Goal: Feedback & Contribution: Contribute content

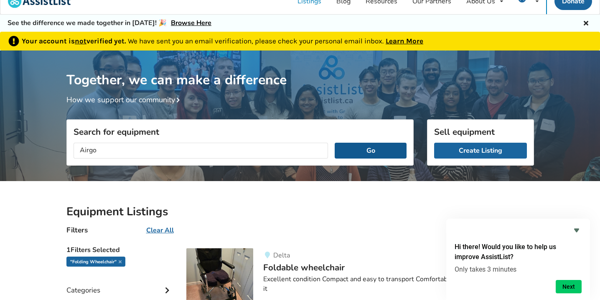
type input "Airgo"
click at [374, 152] on button "Go" at bounding box center [370, 151] width 71 height 16
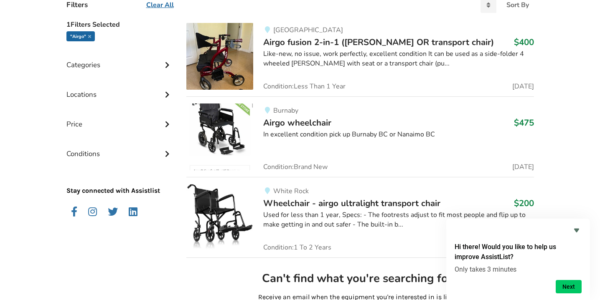
scroll to position [240, 0]
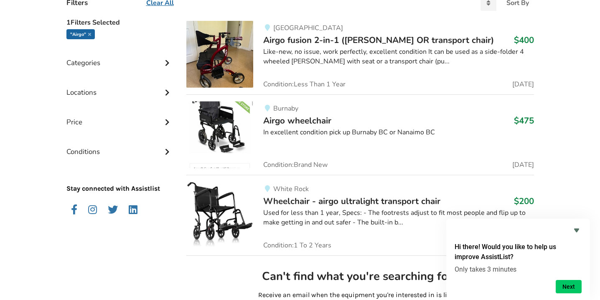
click at [314, 122] on span "Airgo wheelchair" at bounding box center [297, 121] width 68 height 12
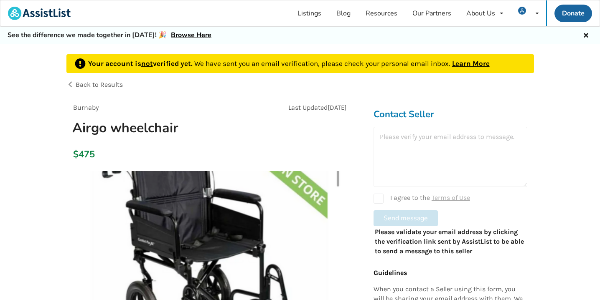
click at [257, 188] on img at bounding box center [210, 302] width 262 height 262
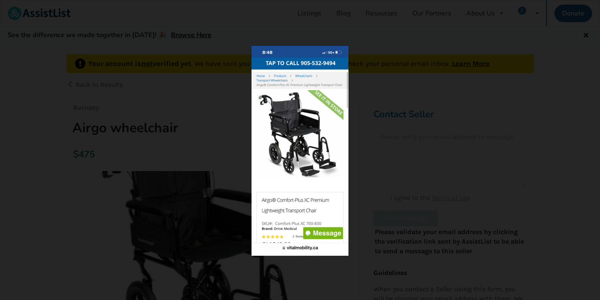
click at [377, 165] on div at bounding box center [300, 151] width 331 height 210
click at [274, 262] on div at bounding box center [300, 150] width 376 height 237
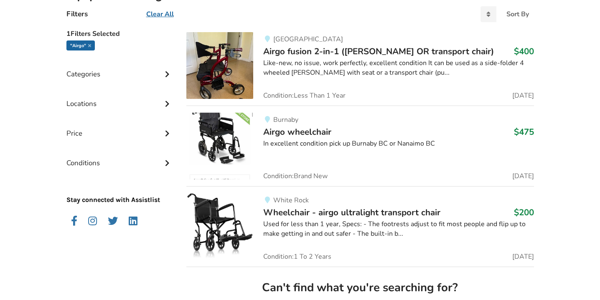
scroll to position [235, 0]
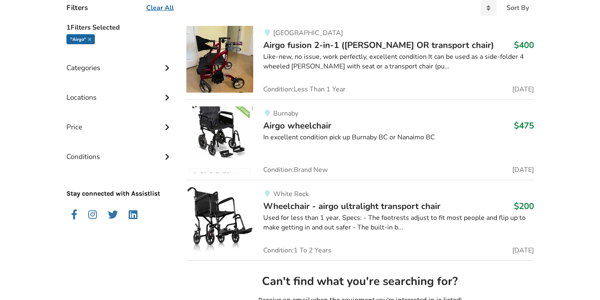
click at [303, 127] on span "Airgo wheelchair" at bounding box center [297, 126] width 68 height 12
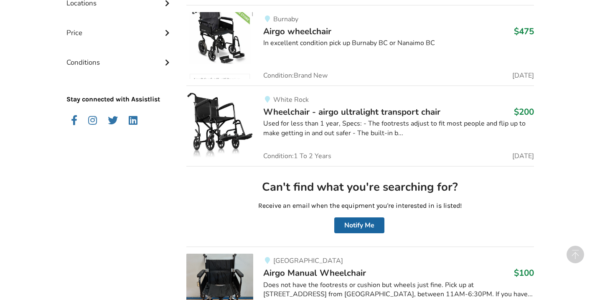
scroll to position [329, 0]
click at [335, 111] on span "Wheelchair - airgo ultralight transport chair" at bounding box center [351, 112] width 177 height 12
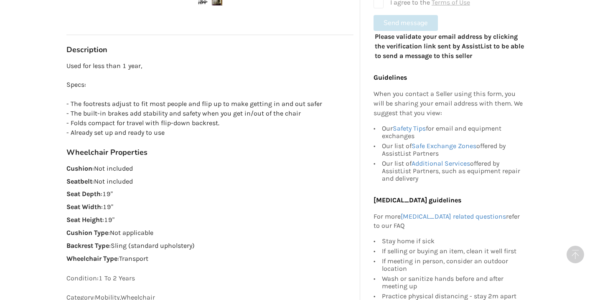
scroll to position [469, 0]
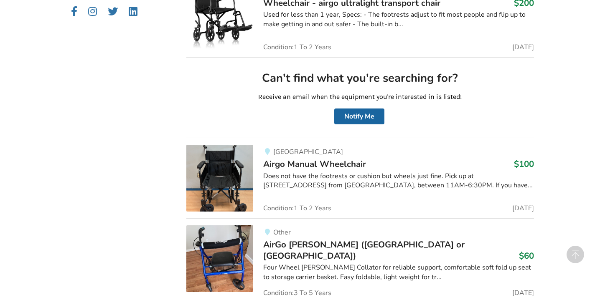
scroll to position [458, 0]
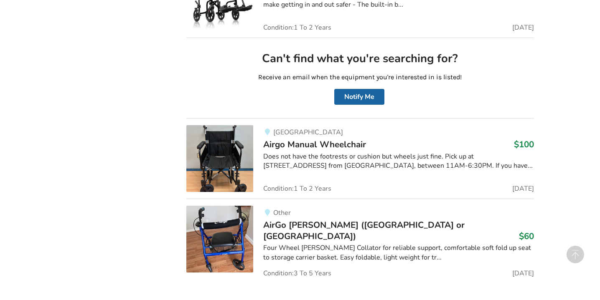
click at [315, 145] on span "Airgo Manual Wheelchair" at bounding box center [314, 145] width 103 height 12
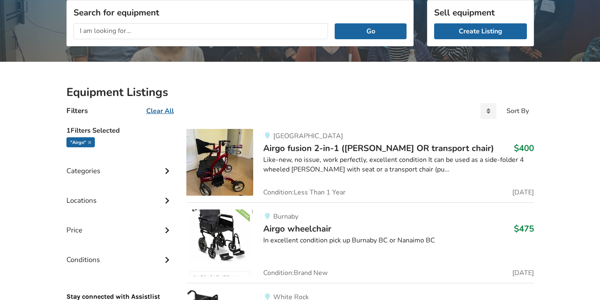
scroll to position [136, 0]
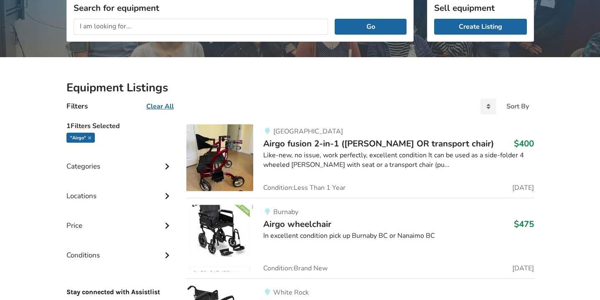
click at [299, 225] on span "Airgo wheelchair" at bounding box center [297, 225] width 68 height 12
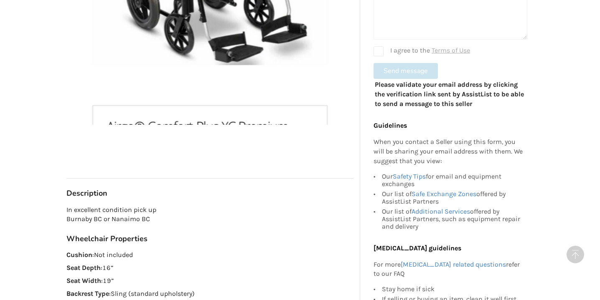
scroll to position [277, 0]
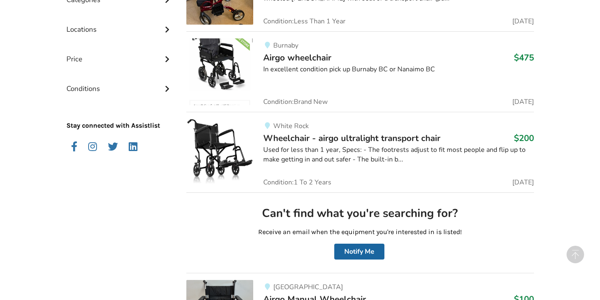
scroll to position [303, 0]
click at [313, 139] on span "Wheelchair - airgo ultralight transport chair" at bounding box center [351, 138] width 177 height 12
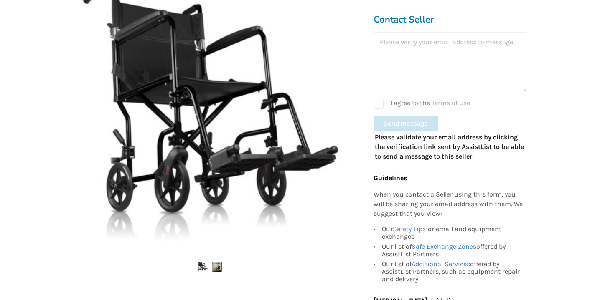
scroll to position [283, 0]
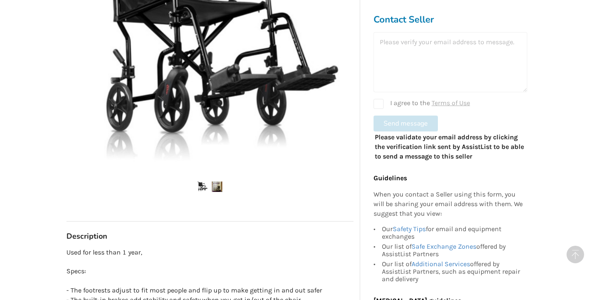
click at [219, 186] on img at bounding box center [217, 187] width 10 height 10
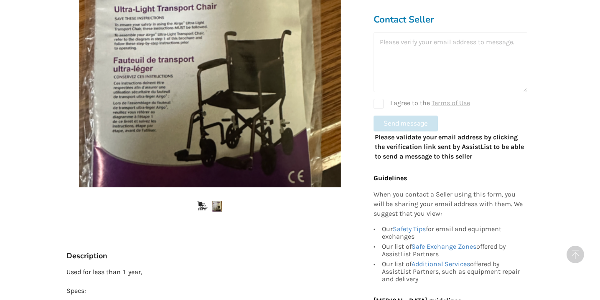
scroll to position [209, 0]
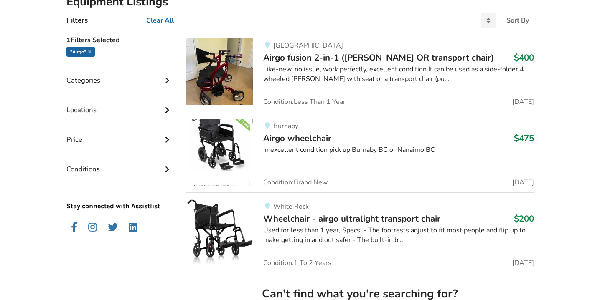
scroll to position [224, 0]
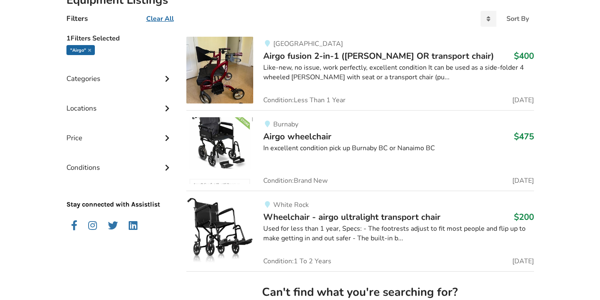
click at [297, 135] on span "Airgo wheelchair" at bounding box center [297, 137] width 68 height 12
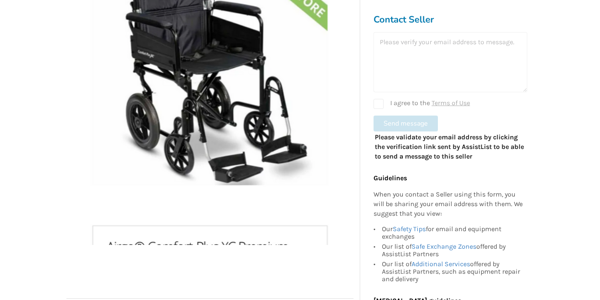
scroll to position [213, 0]
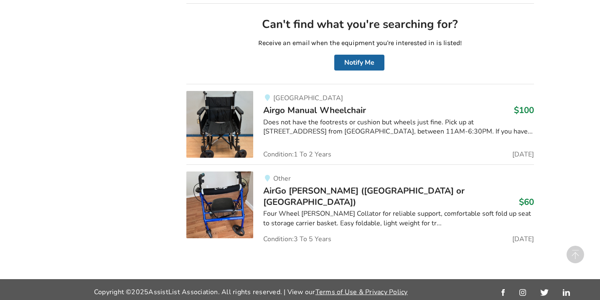
scroll to position [492, 0]
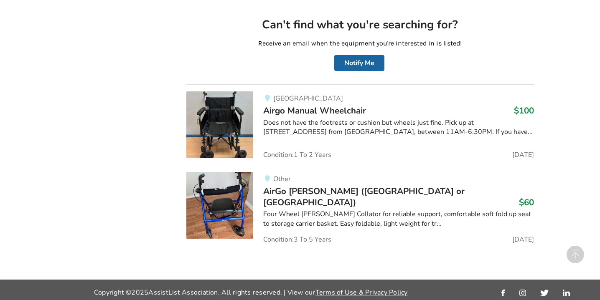
click at [312, 109] on span "Airgo Manual Wheelchair" at bounding box center [314, 111] width 103 height 12
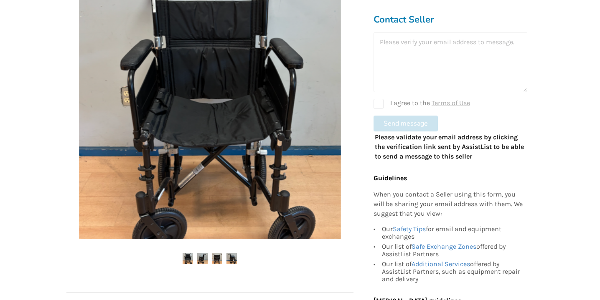
scroll to position [192, 0]
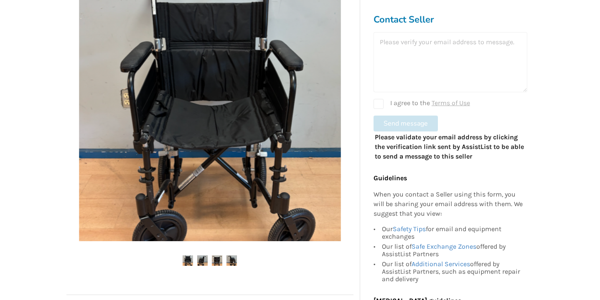
click at [315, 127] on img at bounding box center [210, 111] width 262 height 262
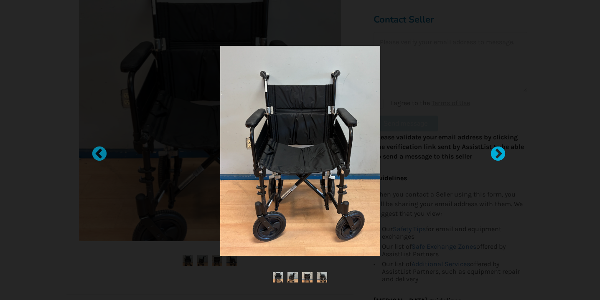
click at [497, 155] on div at bounding box center [494, 150] width 8 height 8
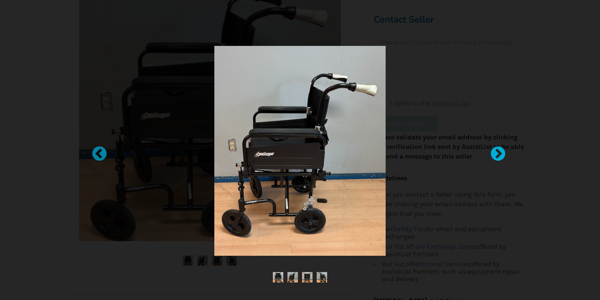
click at [497, 155] on div at bounding box center [494, 150] width 8 height 8
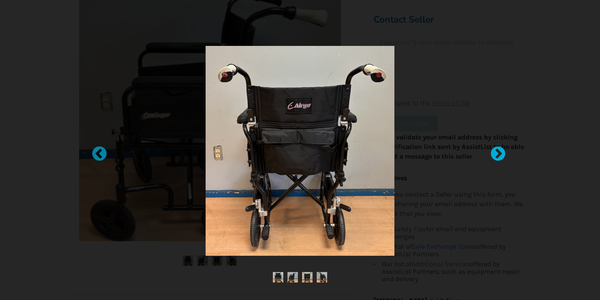
click at [497, 155] on div at bounding box center [494, 150] width 8 height 8
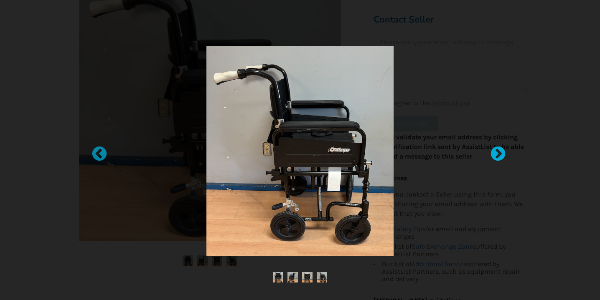
click at [498, 153] on div at bounding box center [494, 150] width 8 height 8
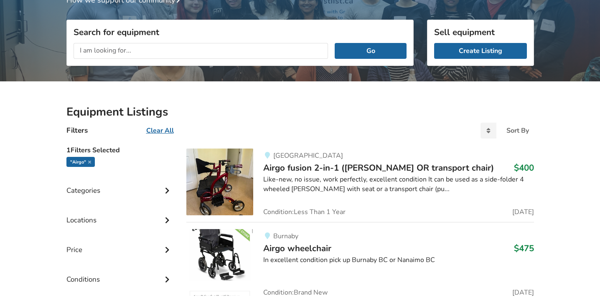
scroll to position [112, 0]
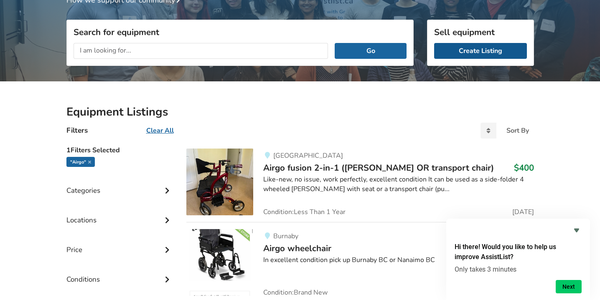
click at [482, 52] on link "Create Listing" at bounding box center [480, 51] width 93 height 16
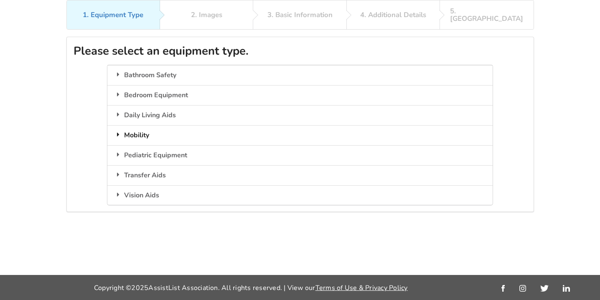
click at [119, 131] on icon at bounding box center [118, 134] width 8 height 7
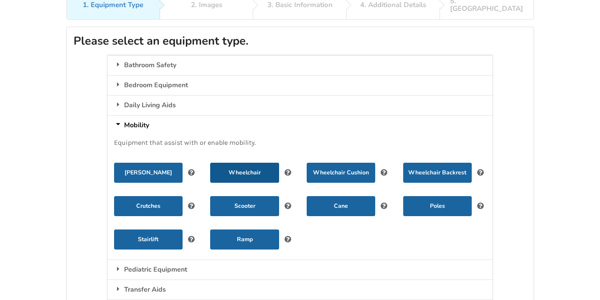
click at [250, 164] on button "Wheelchair" at bounding box center [244, 173] width 69 height 20
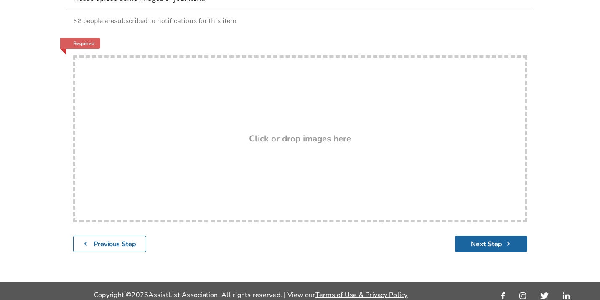
scroll to position [125, 0]
click at [304, 134] on h3 "Click or drop images here" at bounding box center [300, 139] width 102 height 11
type input "C:\fakepath\IMG_0784.jpg"
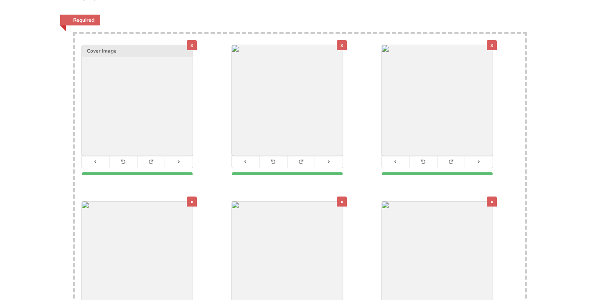
scroll to position [145, 0]
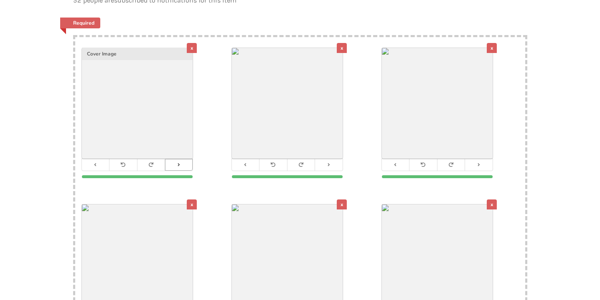
click at [178, 163] on icon at bounding box center [178, 165] width 5 height 5
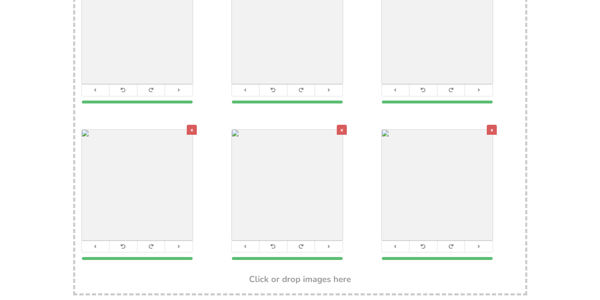
scroll to position [219, 0]
click at [97, 245] on icon at bounding box center [95, 247] width 5 height 5
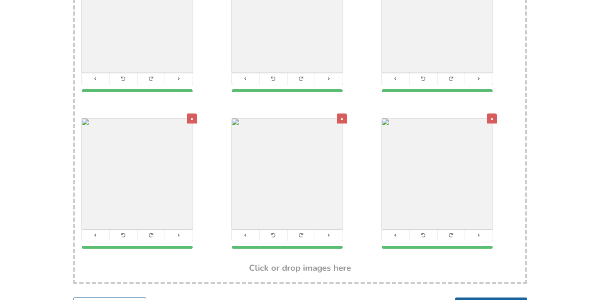
scroll to position [231, 0]
click at [480, 76] on icon at bounding box center [478, 78] width 5 height 5
click at [178, 233] on icon at bounding box center [178, 235] width 5 height 5
click at [330, 233] on icon at bounding box center [328, 235] width 5 height 5
click at [366, 108] on div "x" at bounding box center [300, 186] width 150 height 156
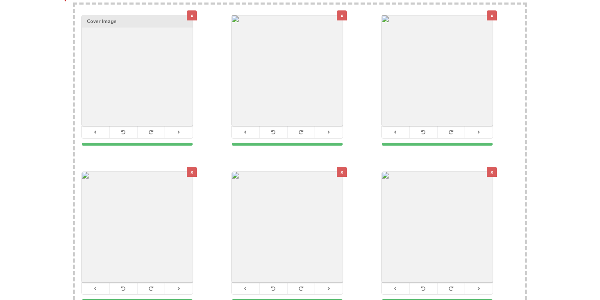
scroll to position [181, 0]
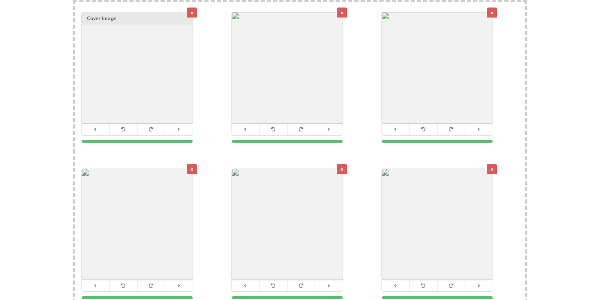
click at [493, 8] on div "x" at bounding box center [492, 13] width 10 height 10
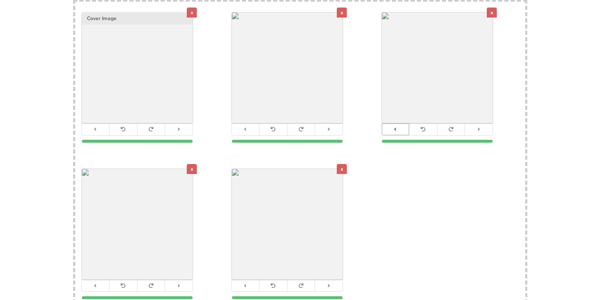
click at [394, 127] on icon at bounding box center [395, 129] width 5 height 5
click at [246, 127] on icon at bounding box center [245, 129] width 5 height 5
click at [96, 284] on icon at bounding box center [95, 286] width 5 height 5
click at [394, 127] on icon at bounding box center [395, 129] width 5 height 5
click at [97, 283] on button at bounding box center [96, 285] width 28 height 11
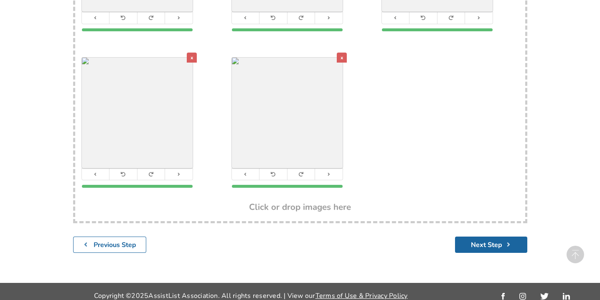
scroll to position [292, 0]
click at [489, 239] on button "Next Step" at bounding box center [491, 245] width 72 height 16
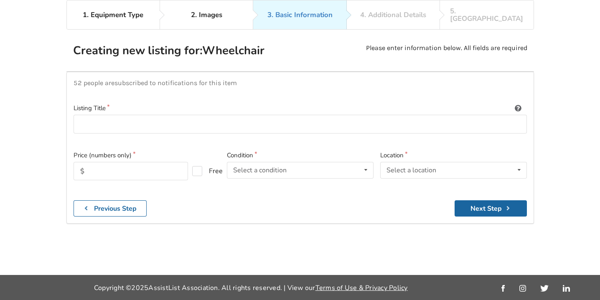
scroll to position [77, 0]
click at [301, 115] on input at bounding box center [300, 124] width 453 height 19
type input "Airgo Folding Portable Wheelchair"
click at [173, 162] on input "text" at bounding box center [131, 171] width 114 height 18
type input "175"
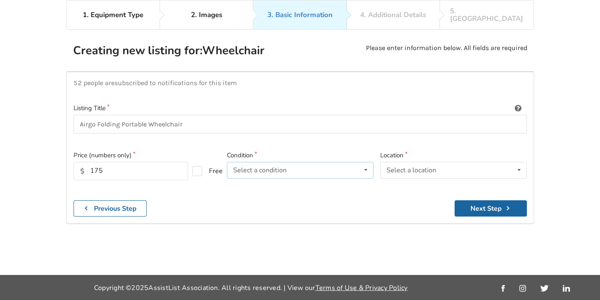
click at [368, 163] on icon at bounding box center [366, 170] width 12 height 15
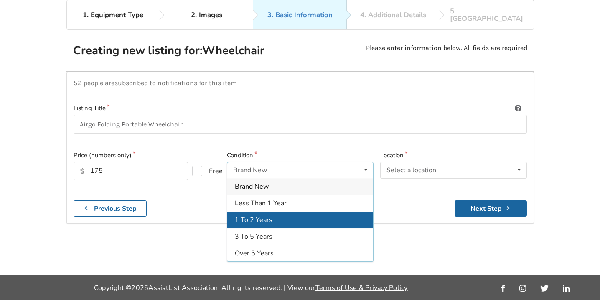
click at [307, 212] on div "1 To 2 Years" at bounding box center [300, 220] width 146 height 17
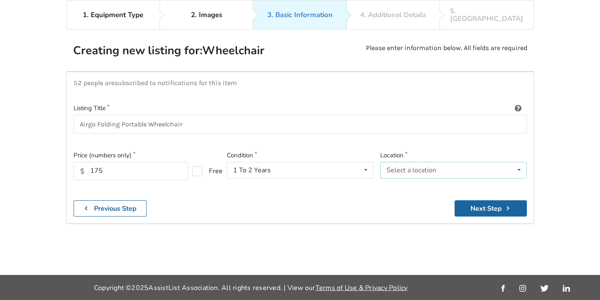
click at [518, 163] on icon at bounding box center [519, 170] width 12 height 15
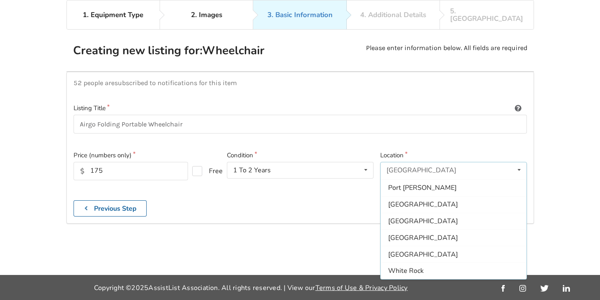
scroll to position [233, 0]
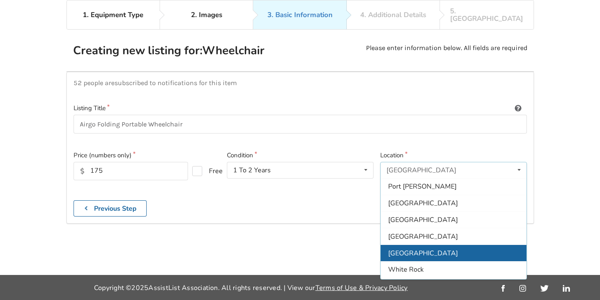
click at [424, 249] on span "[GEOGRAPHIC_DATA]" at bounding box center [423, 253] width 70 height 9
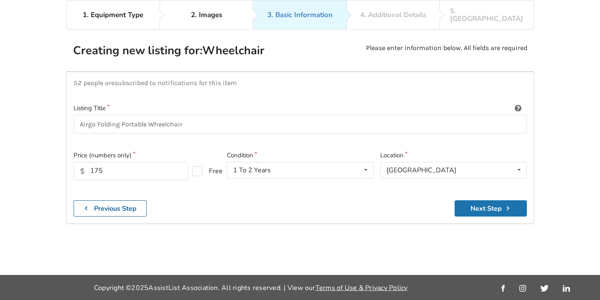
click at [488, 201] on button "Next Step" at bounding box center [491, 209] width 72 height 16
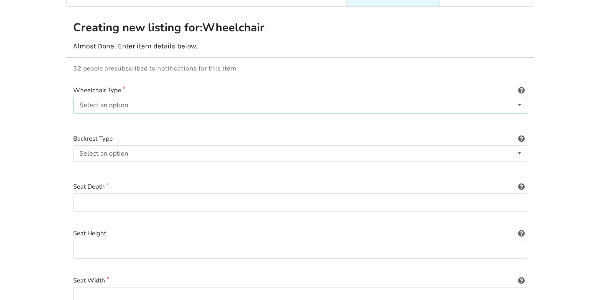
click at [519, 97] on icon at bounding box center [520, 104] width 12 height 15
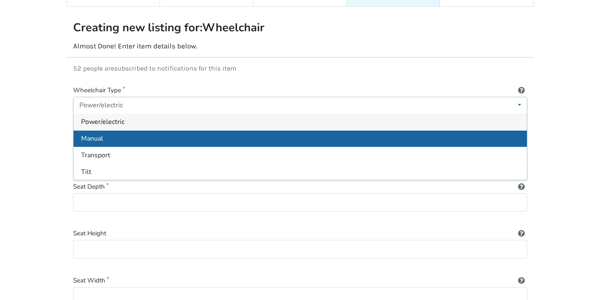
click at [469, 130] on div "Manual" at bounding box center [300, 138] width 453 height 17
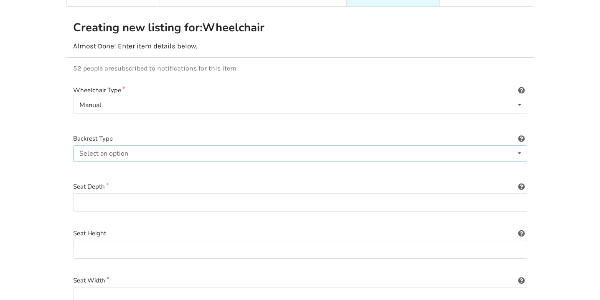
click at [521, 146] on icon at bounding box center [520, 153] width 12 height 15
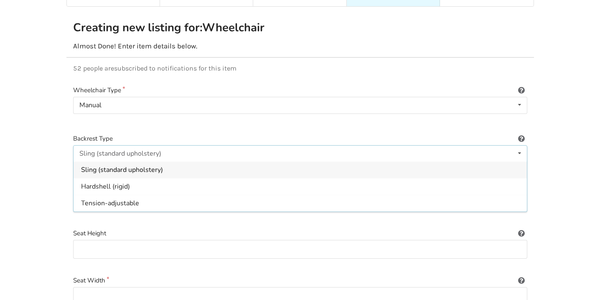
click at [484, 162] on div "Sling (standard upholstery)" at bounding box center [300, 170] width 453 height 17
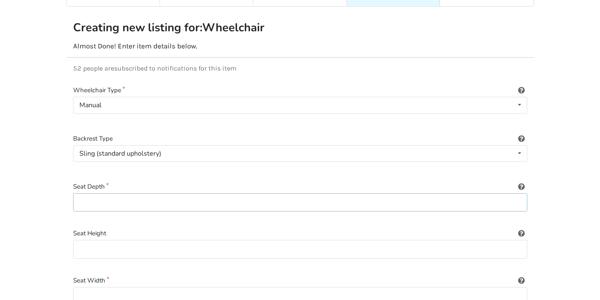
click at [431, 193] on input at bounding box center [300, 202] width 454 height 19
type input "16""
click at [364, 243] on input at bounding box center [300, 249] width 454 height 19
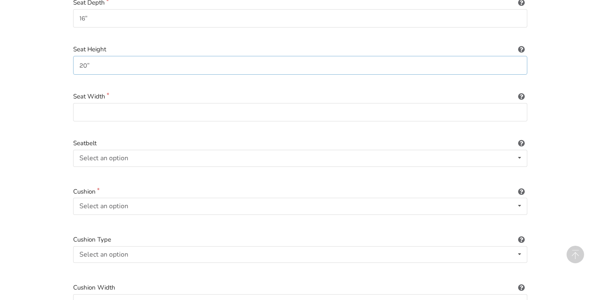
scroll to position [265, 0]
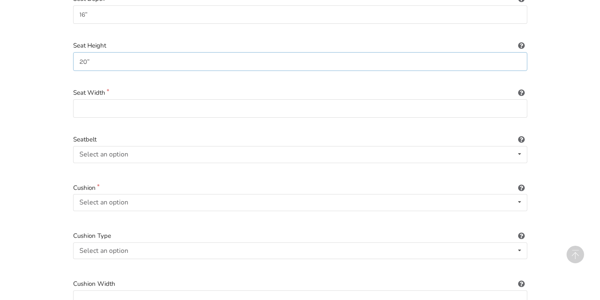
type input "20""
click at [332, 99] on input at bounding box center [300, 108] width 454 height 19
type input "20""
click at [520, 147] on icon at bounding box center [520, 154] width 12 height 15
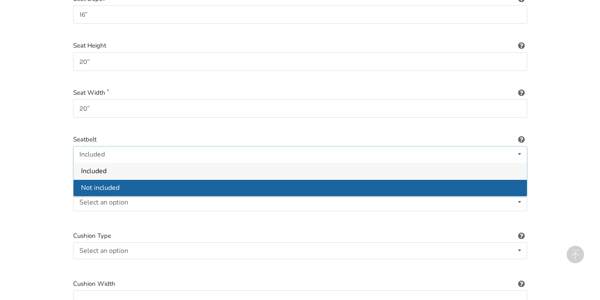
click at [462, 182] on div "Not included" at bounding box center [300, 187] width 453 height 17
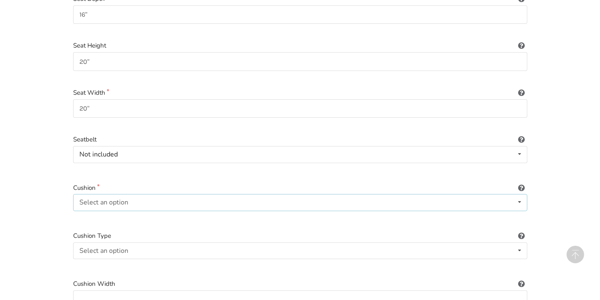
click at [519, 195] on icon at bounding box center [520, 202] width 12 height 15
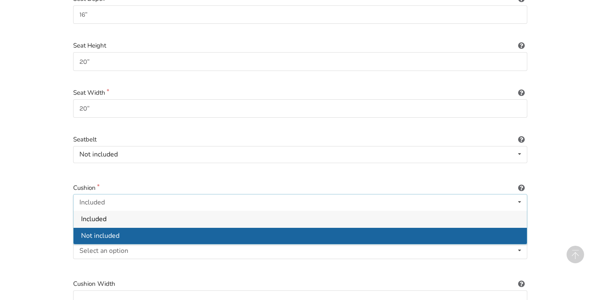
click at [470, 229] on div "Not included" at bounding box center [300, 236] width 453 height 17
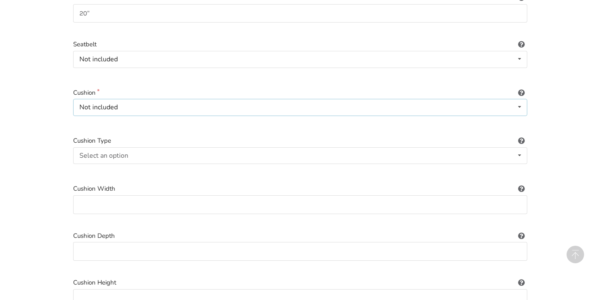
scroll to position [365, 0]
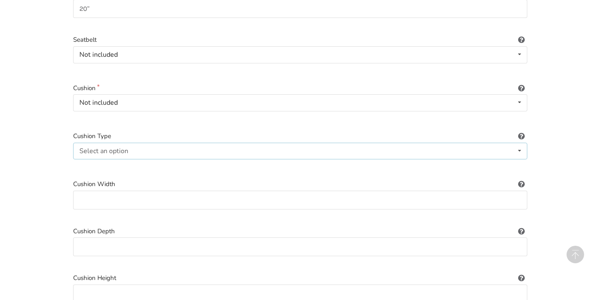
click at [521, 143] on icon at bounding box center [520, 150] width 12 height 15
click at [496, 159] on div "Not applicable" at bounding box center [300, 167] width 453 height 17
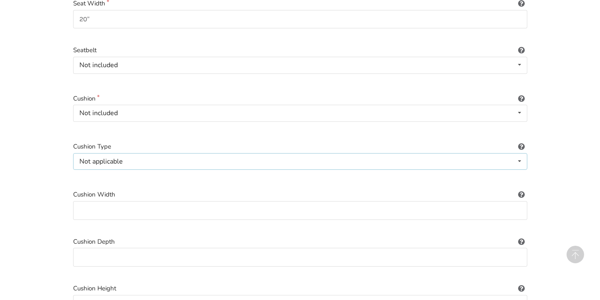
scroll to position [320, 0]
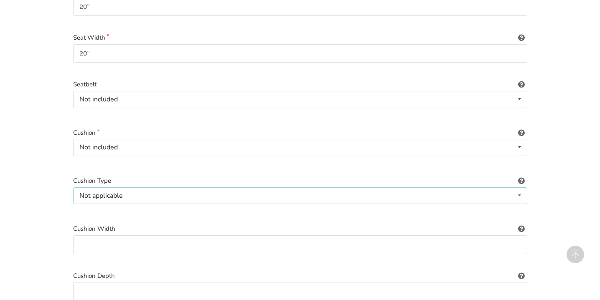
click at [522, 188] on icon at bounding box center [520, 195] width 12 height 15
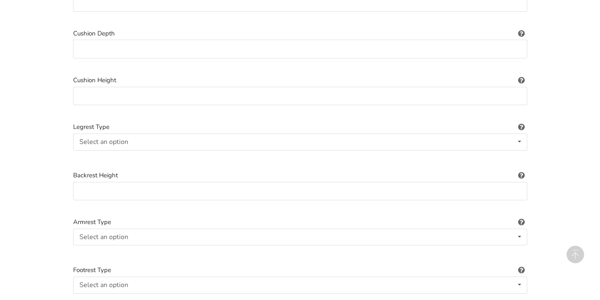
scroll to position [579, 0]
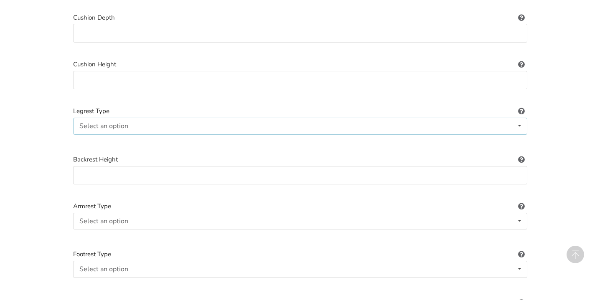
click at [521, 118] on icon at bounding box center [520, 125] width 12 height 15
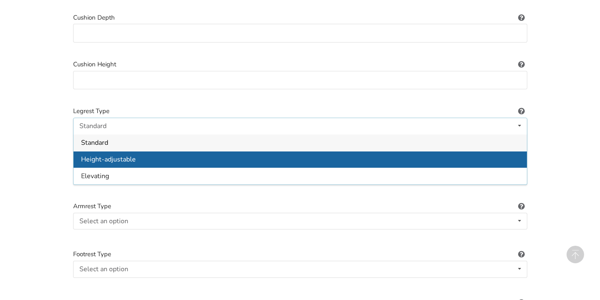
click at [124, 155] on span "Height-adjustable" at bounding box center [108, 159] width 55 height 9
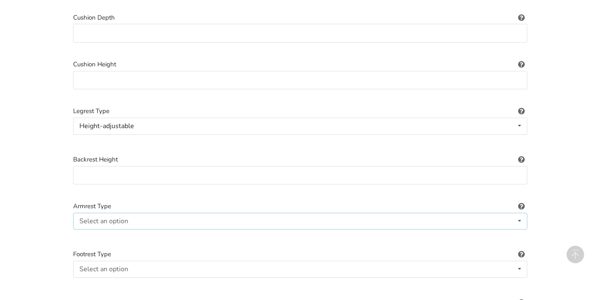
click at [520, 214] on icon at bounding box center [520, 221] width 12 height 15
click at [381, 230] on div "Fixed" at bounding box center [300, 237] width 453 height 17
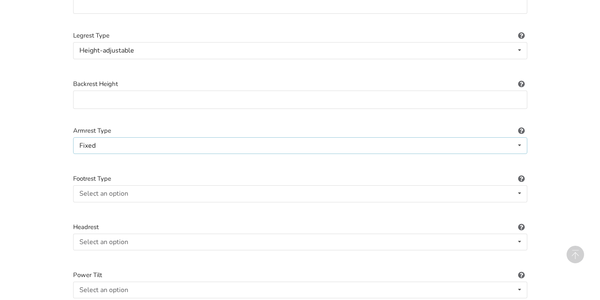
scroll to position [665, 0]
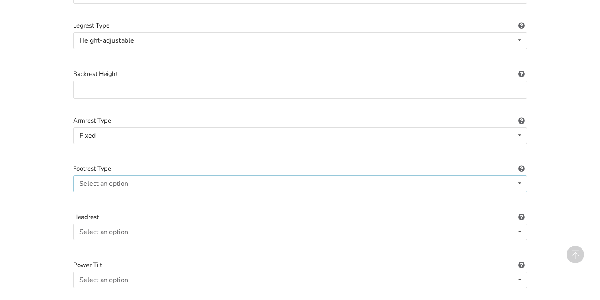
click at [520, 176] on icon at bounding box center [520, 183] width 12 height 15
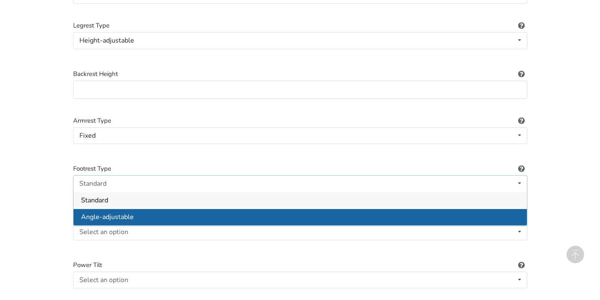
click at [483, 209] on div "Angle-adjustable" at bounding box center [300, 217] width 453 height 17
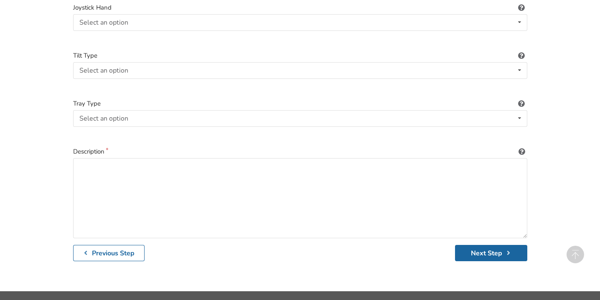
scroll to position [1211, 0]
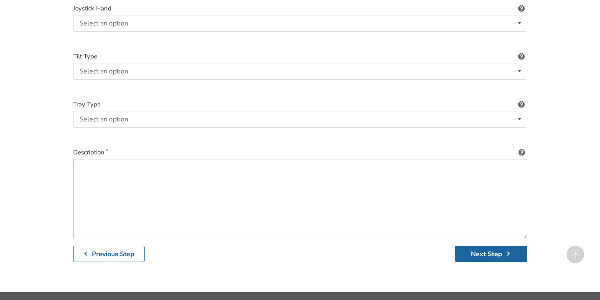
click at [388, 159] on textarea at bounding box center [300, 199] width 454 height 80
type textarea "Wheel diameter 8" Excellent condition, hardly used."
click at [485, 246] on button "Next Step" at bounding box center [491, 254] width 72 height 16
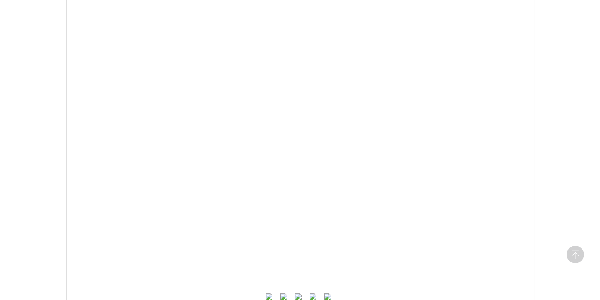
scroll to position [292, 0]
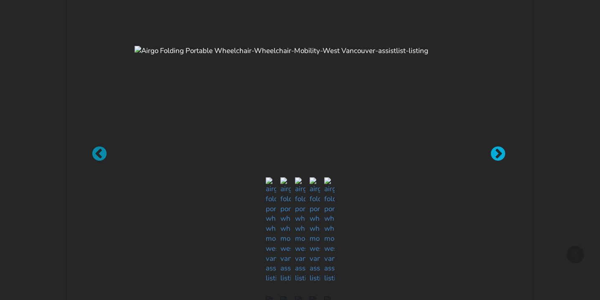
click at [498, 153] on div at bounding box center [494, 150] width 8 height 8
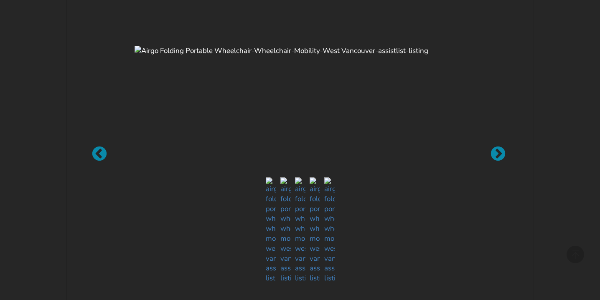
scroll to position [1211, 0]
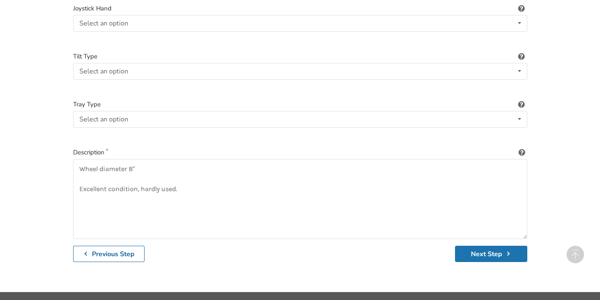
click at [490, 246] on button "Next Step" at bounding box center [491, 254] width 72 height 16
click at [487, 246] on button "Next Step" at bounding box center [491, 254] width 72 height 16
click at [390, 159] on textarea "Wheel diameter 8" Excellent condition, hardly used." at bounding box center [300, 199] width 454 height 80
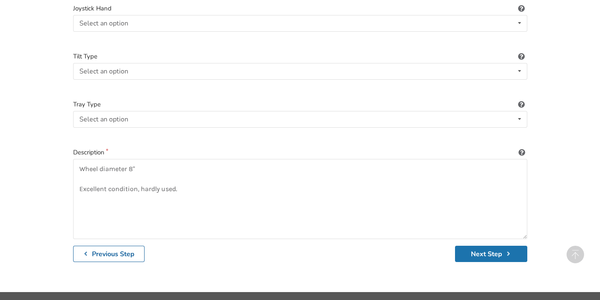
click at [487, 246] on button "Next Step" at bounding box center [491, 254] width 72 height 16
click at [190, 173] on textarea "Wheel diameter 8" Excellent condition, hardly used." at bounding box center [300, 199] width 454 height 80
click at [493, 246] on button "Next Step" at bounding box center [491, 254] width 72 height 16
click at [509, 251] on icon "submit" at bounding box center [509, 254] width 8 height 7
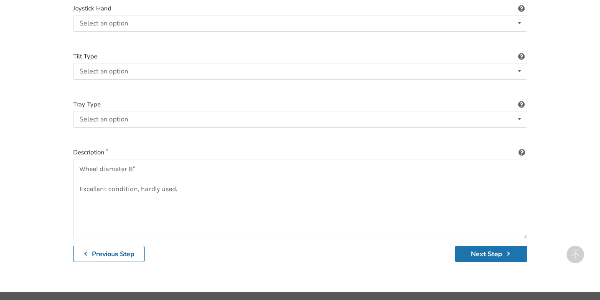
click at [509, 251] on icon "submit" at bounding box center [509, 254] width 8 height 7
click at [511, 251] on icon "submit" at bounding box center [509, 254] width 8 height 7
click at [514, 246] on button "Next Step" at bounding box center [491, 254] width 72 height 16
drag, startPoint x: 514, startPoint y: 233, endPoint x: 531, endPoint y: 231, distance: 17.6
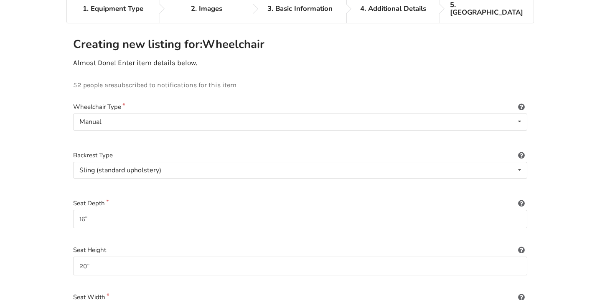
scroll to position [33, 0]
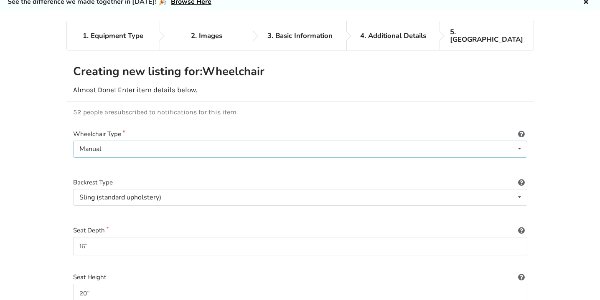
click at [521, 141] on icon at bounding box center [520, 148] width 12 height 15
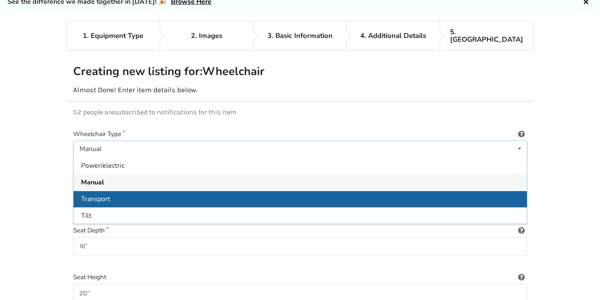
click at [423, 197] on div "Transport" at bounding box center [300, 199] width 453 height 17
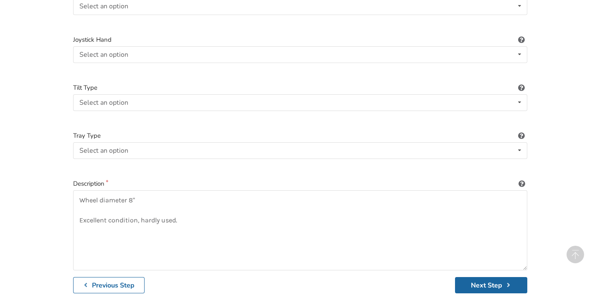
scroll to position [1180, 0]
click at [489, 277] on button "Next Step" at bounding box center [491, 285] width 72 height 16
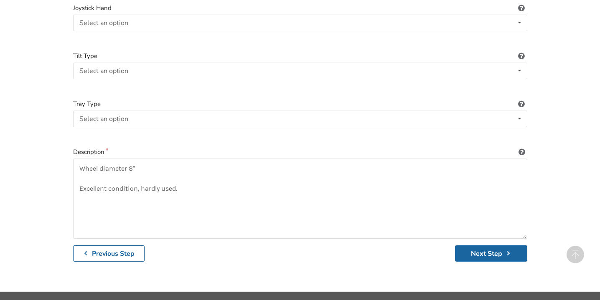
scroll to position [1211, 0]
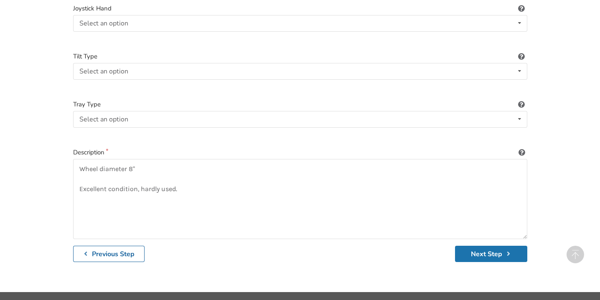
click at [490, 246] on button "Next Step" at bounding box center [491, 254] width 72 height 16
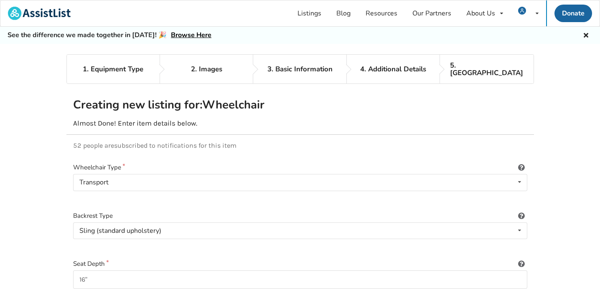
scroll to position [0, 0]
click at [585, 35] on icon at bounding box center [586, 34] width 8 height 7
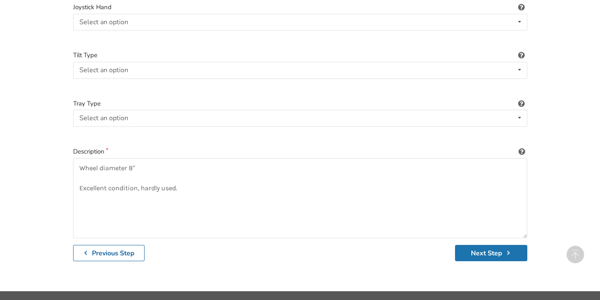
scroll to position [1194, 0]
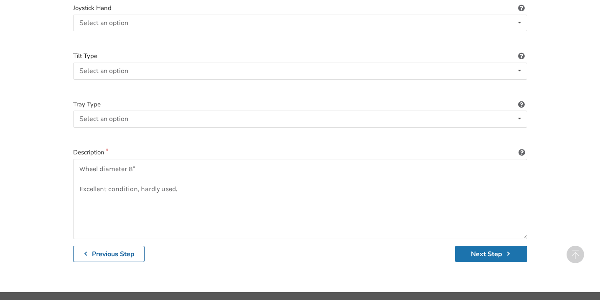
click at [491, 246] on button "Next Step" at bounding box center [491, 254] width 72 height 16
click at [492, 246] on button "Next Step" at bounding box center [491, 254] width 72 height 16
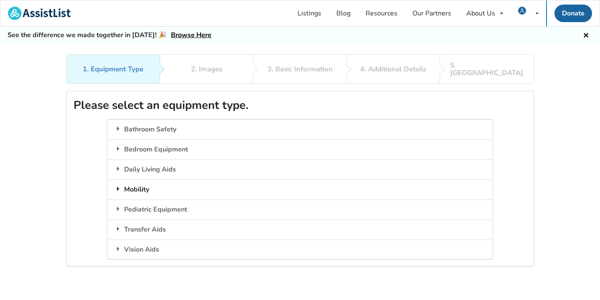
click at [121, 186] on icon at bounding box center [118, 189] width 8 height 7
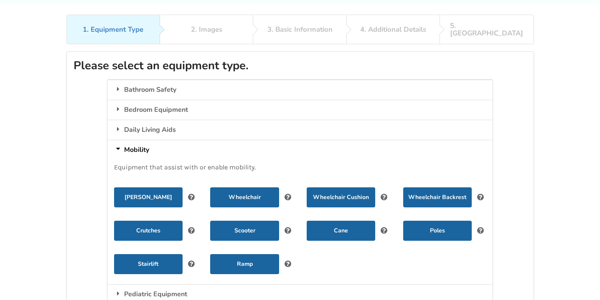
scroll to position [51, 0]
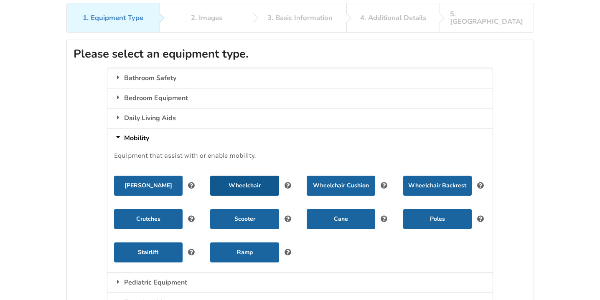
click at [247, 177] on button "Wheelchair" at bounding box center [244, 186] width 69 height 20
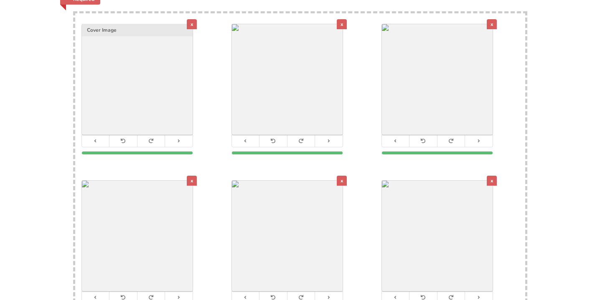
scroll to position [176, 0]
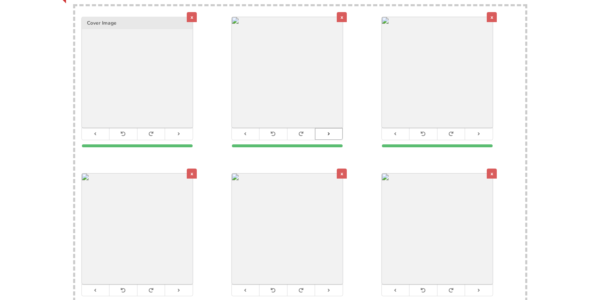
click at [328, 132] on icon at bounding box center [328, 134] width 5 height 5
click at [478, 132] on icon at bounding box center [478, 134] width 5 height 5
click at [178, 288] on icon at bounding box center [178, 290] width 5 height 5
click at [329, 288] on icon at bounding box center [328, 290] width 5 height 5
click at [192, 169] on div "x" at bounding box center [192, 174] width 10 height 10
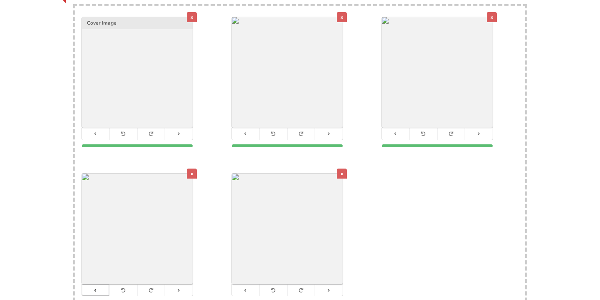
click at [97, 288] on icon at bounding box center [95, 290] width 5 height 5
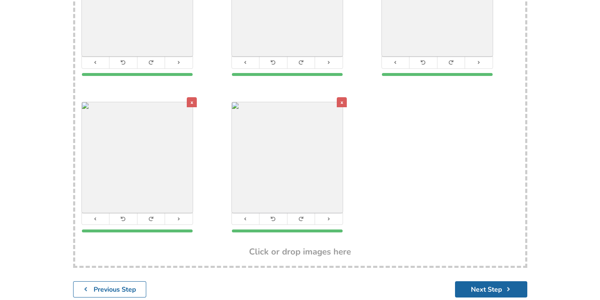
scroll to position [248, 0]
click at [490, 282] on button "Next Step" at bounding box center [491, 290] width 72 height 16
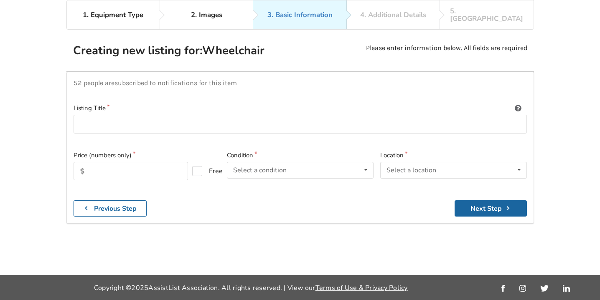
scroll to position [77, 0]
click at [360, 115] on input at bounding box center [300, 124] width 453 height 19
type input "Airgo Folding Transport Wheelchair"
click at [147, 162] on input "text" at bounding box center [131, 171] width 114 height 18
type input "175"
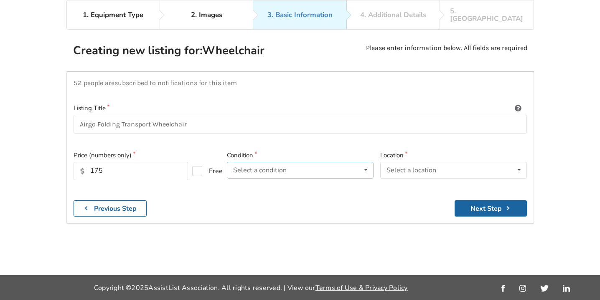
click at [366, 163] on icon at bounding box center [366, 170] width 12 height 15
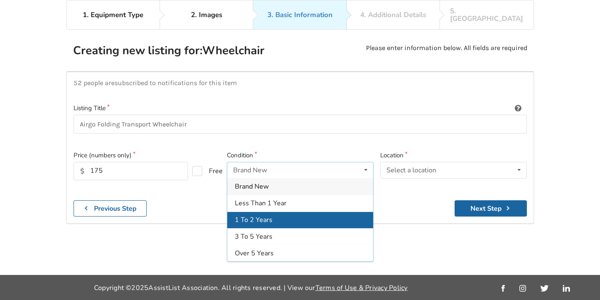
click at [321, 212] on div "1 To 2 Years" at bounding box center [300, 220] width 146 height 17
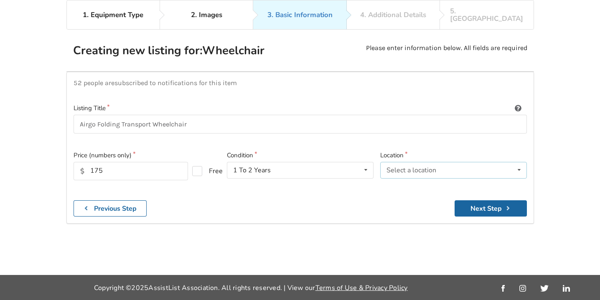
click at [520, 163] on icon at bounding box center [519, 170] width 12 height 15
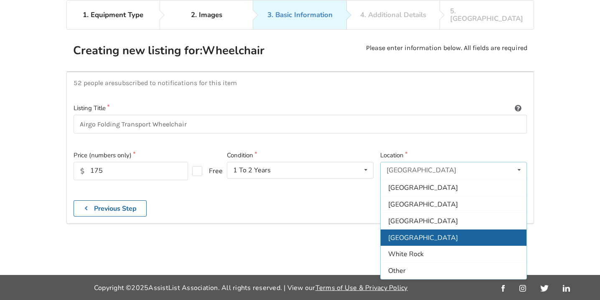
scroll to position [249, 0]
click at [429, 234] on span "[GEOGRAPHIC_DATA]" at bounding box center [423, 238] width 70 height 9
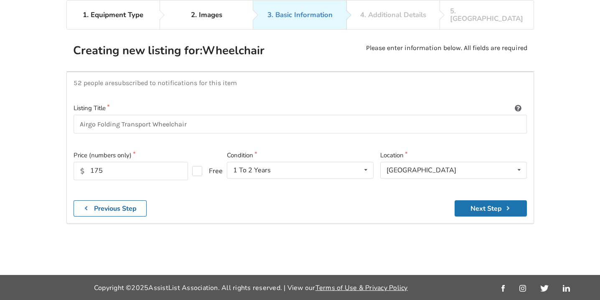
click at [481, 201] on button "Next Step" at bounding box center [491, 209] width 72 height 16
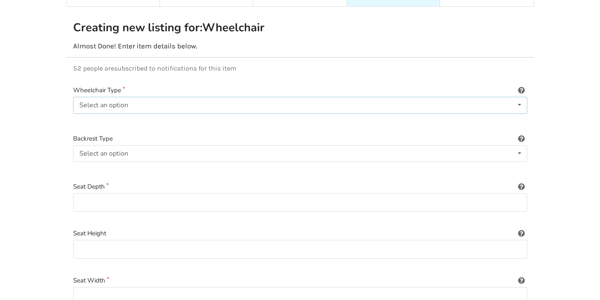
click at [522, 97] on icon at bounding box center [520, 104] width 12 height 15
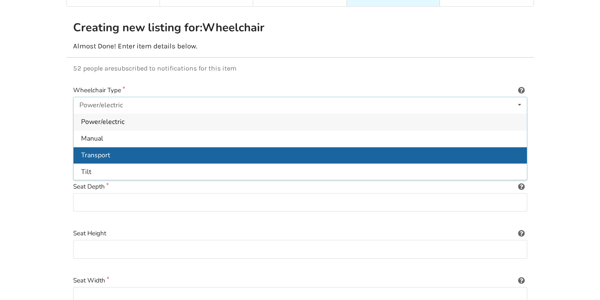
click at [463, 147] on div "Transport" at bounding box center [300, 155] width 453 height 17
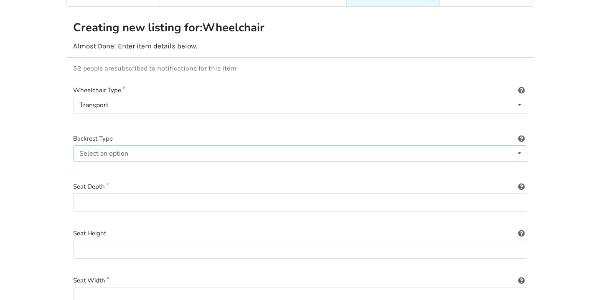
click at [521, 146] on icon at bounding box center [520, 153] width 12 height 15
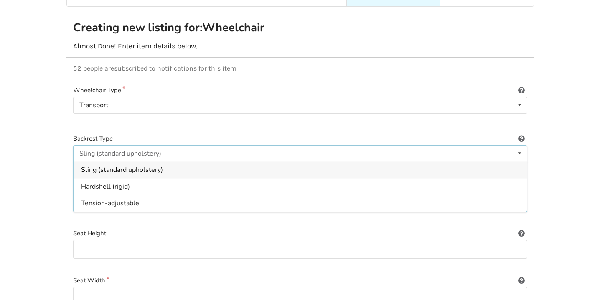
click at [473, 162] on div "Sling (standard upholstery)" at bounding box center [300, 170] width 453 height 17
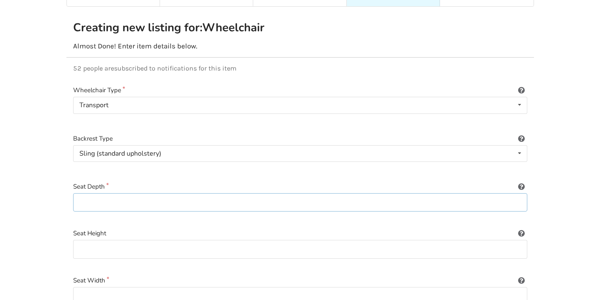
click at [518, 196] on input at bounding box center [300, 202] width 454 height 19
click at [396, 247] on input at bounding box center [300, 249] width 454 height 19
click at [324, 193] on input "16'" at bounding box center [300, 202] width 454 height 19
type input "16""
click at [250, 244] on input at bounding box center [300, 249] width 454 height 19
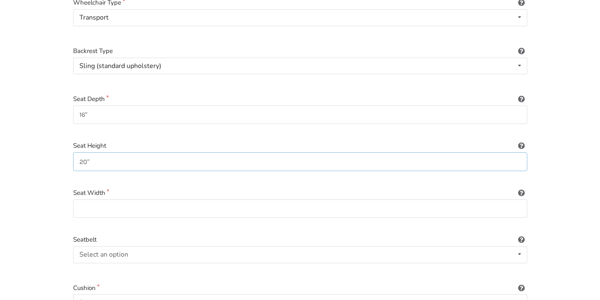
scroll to position [166, 0]
type input "20""
click at [247, 198] on input at bounding box center [300, 207] width 454 height 19
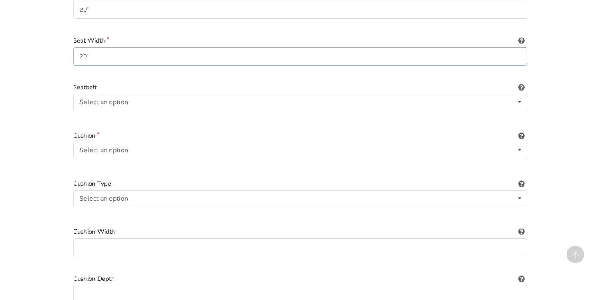
scroll to position [322, 0]
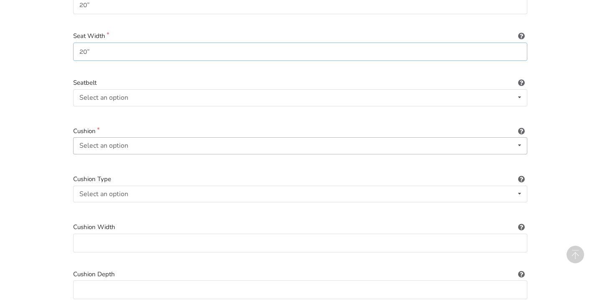
type input "20""
click at [520, 138] on icon at bounding box center [520, 145] width 12 height 15
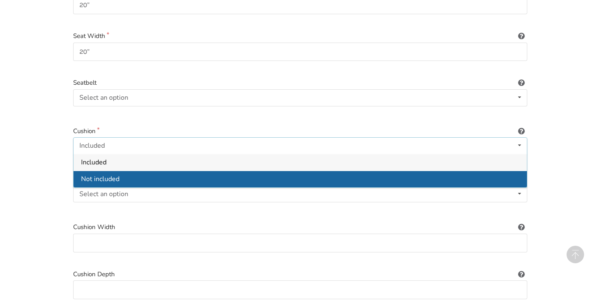
click at [475, 171] on div "Not included" at bounding box center [300, 179] width 453 height 17
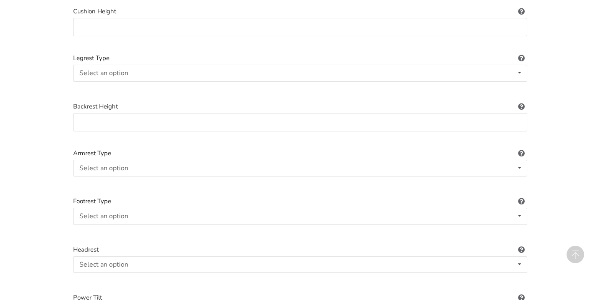
scroll to position [633, 0]
click at [520, 64] on icon at bounding box center [520, 71] width 12 height 15
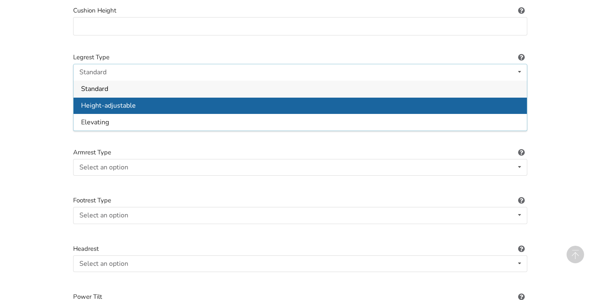
click at [478, 97] on div "Height-adjustable" at bounding box center [300, 105] width 453 height 17
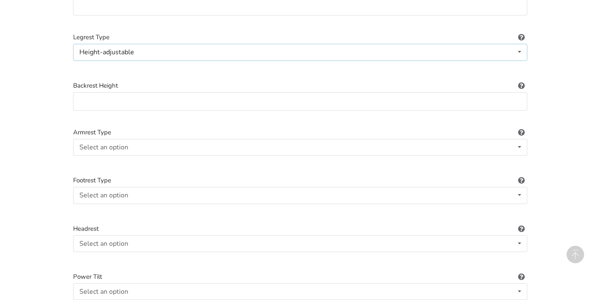
scroll to position [657, 0]
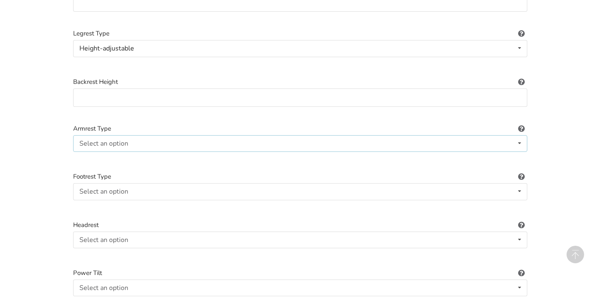
click at [518, 136] on icon at bounding box center [520, 143] width 12 height 15
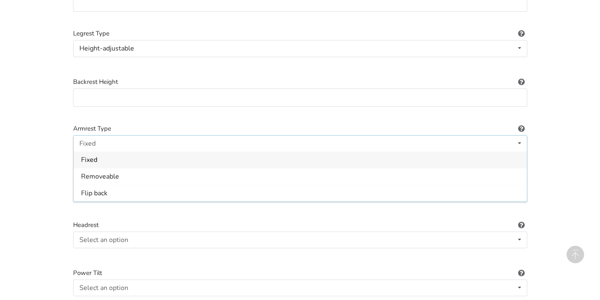
click at [485, 152] on div "Fixed" at bounding box center [300, 160] width 453 height 17
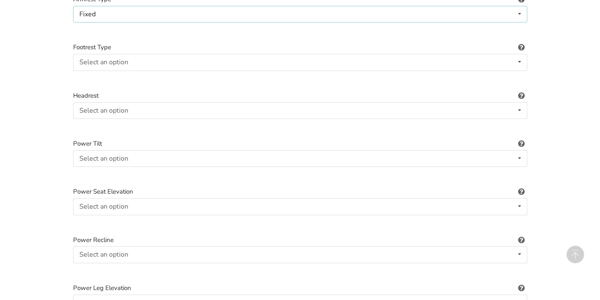
scroll to position [787, 0]
click at [521, 54] on icon at bounding box center [520, 61] width 12 height 15
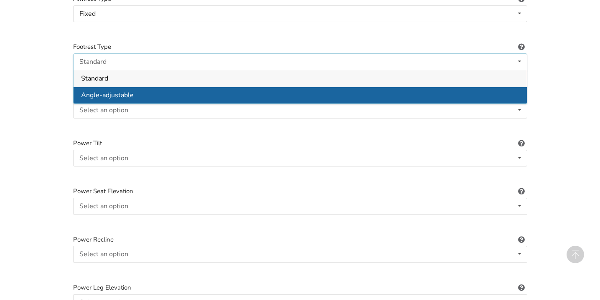
click at [491, 87] on div "Angle-adjustable" at bounding box center [300, 95] width 453 height 17
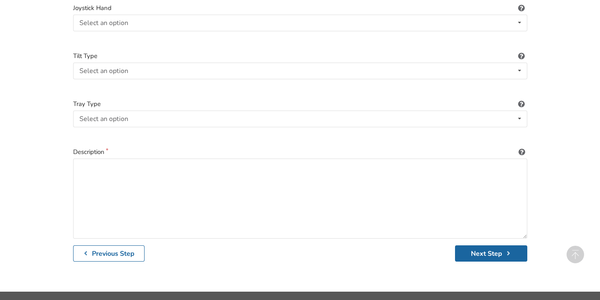
scroll to position [1211, 0]
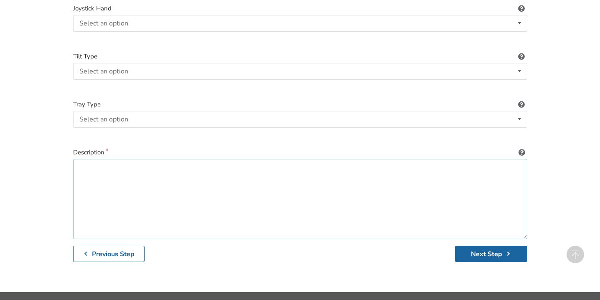
click at [295, 164] on textarea at bounding box center [300, 199] width 454 height 80
type textarea "Wheel diameter 8" Excellent condition"
click at [485, 246] on button "Next Step" at bounding box center [491, 254] width 72 height 16
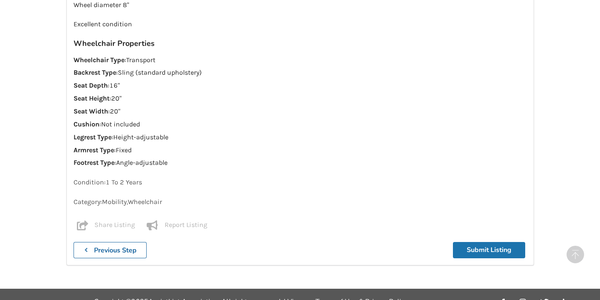
scroll to position [805, 0]
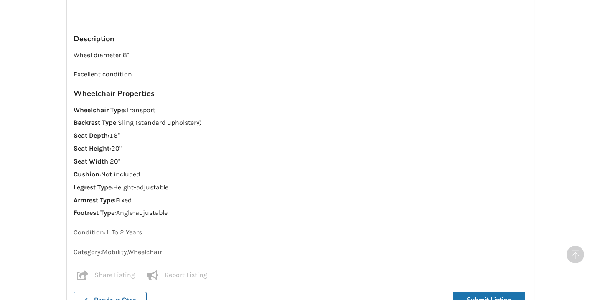
click at [488, 248] on p "Category: Mobility , Wheelchair" at bounding box center [300, 253] width 453 height 10
click at [493, 292] on button "Submit Listing" at bounding box center [489, 300] width 72 height 16
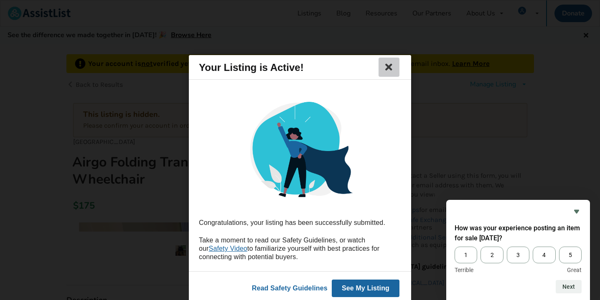
click at [389, 69] on icon at bounding box center [389, 67] width 12 height 10
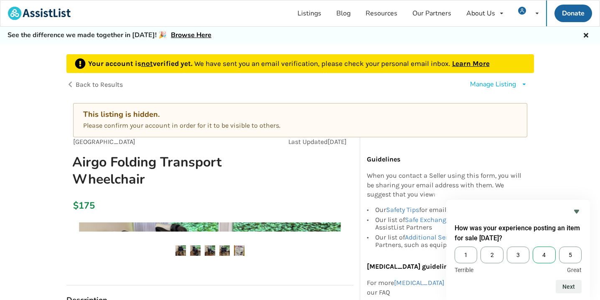
click at [544, 258] on span "4" at bounding box center [544, 255] width 23 height 17
click at [533, 247] on input "4" at bounding box center [533, 247] width 0 height 0
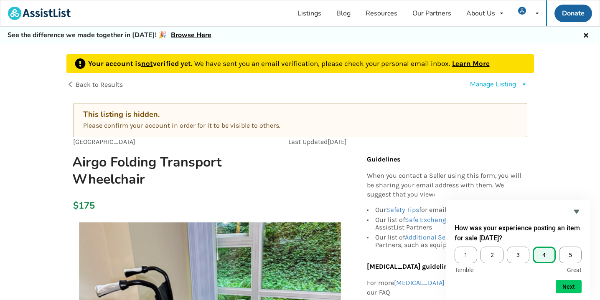
click at [525, 84] on icon at bounding box center [524, 84] width 6 height 5
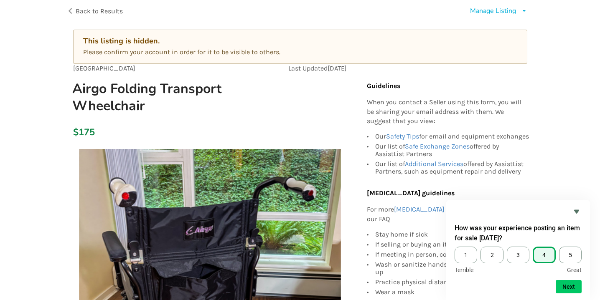
scroll to position [70, 0]
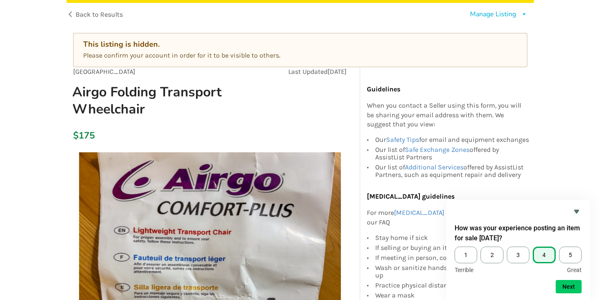
click at [356, 47] on div "This listing is hidden." at bounding box center [300, 45] width 434 height 10
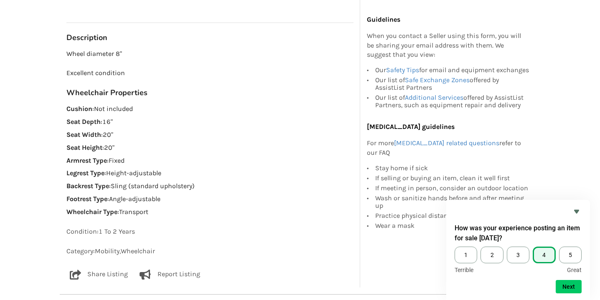
scroll to position [520, 0]
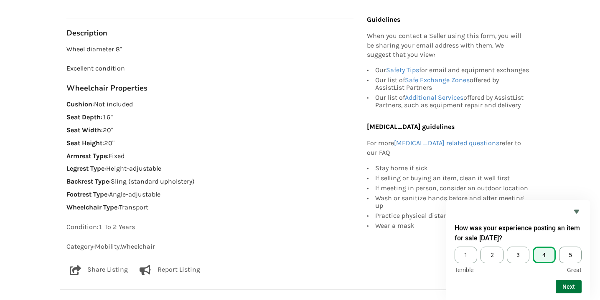
click at [572, 286] on button "Next" at bounding box center [569, 286] width 26 height 13
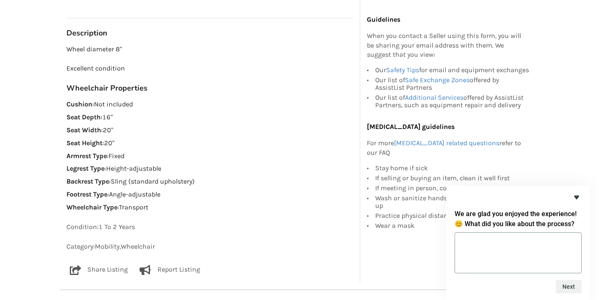
click at [578, 198] on icon "Hide survey" at bounding box center [576, 198] width 5 height 4
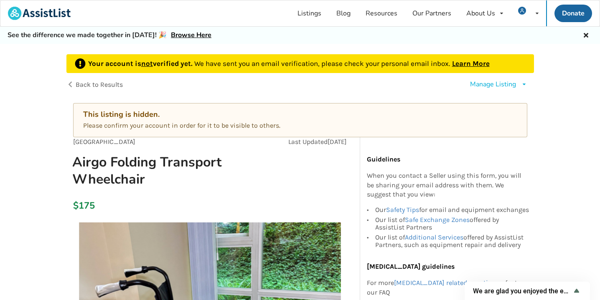
scroll to position [0, 0]
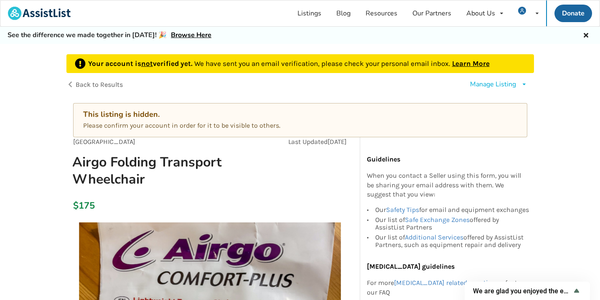
click at [585, 35] on icon at bounding box center [586, 34] width 8 height 7
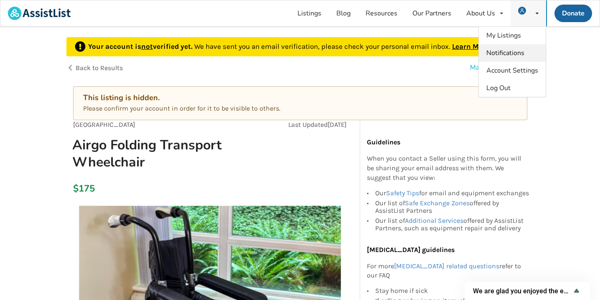
click at [506, 53] on span "Notifications" at bounding box center [505, 52] width 38 height 9
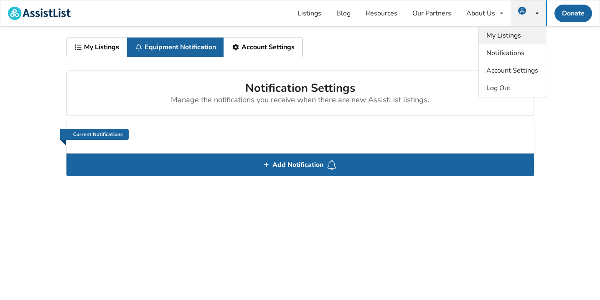
click at [509, 36] on span "My Listings" at bounding box center [503, 35] width 35 height 9
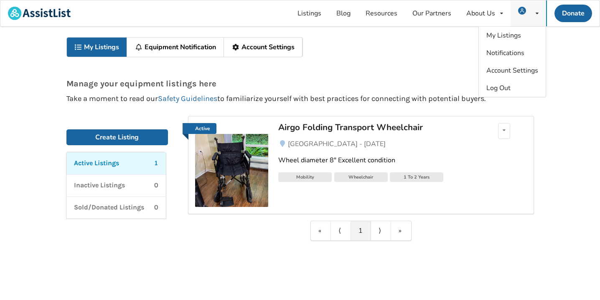
click at [522, 9] on img at bounding box center [522, 11] width 8 height 8
click at [537, 14] on icon at bounding box center [537, 13] width 3 height 5
click at [498, 90] on span "Log Out" at bounding box center [498, 88] width 24 height 9
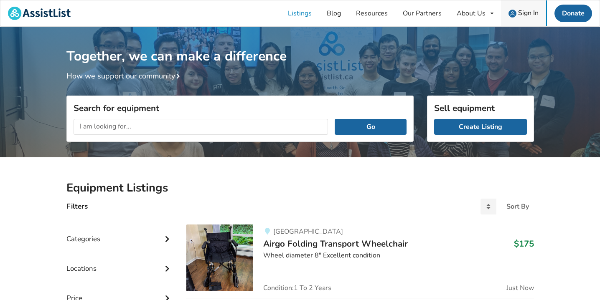
click at [527, 12] on span "Sign In" at bounding box center [528, 12] width 20 height 9
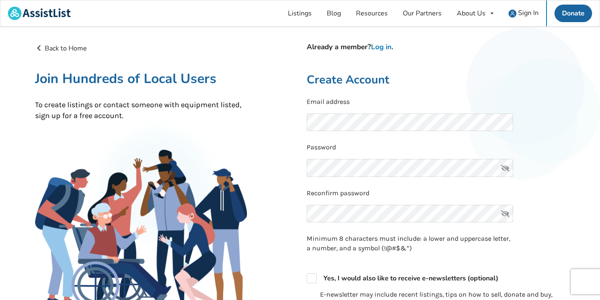
click at [385, 51] on link "Log in" at bounding box center [381, 47] width 20 height 10
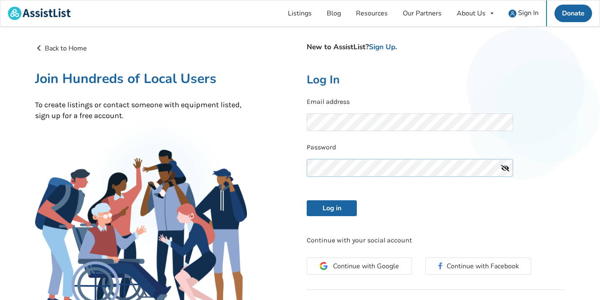
click at [332, 207] on button "Log in" at bounding box center [332, 209] width 50 height 16
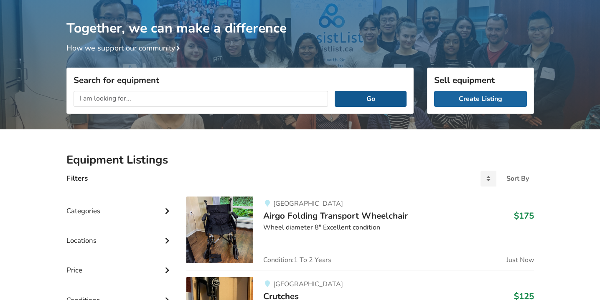
scroll to position [26, 0]
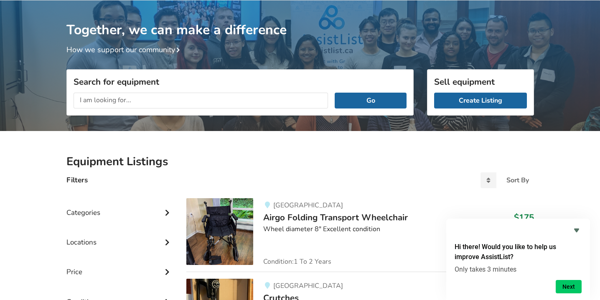
click at [385, 216] on span "Airgo Folding Transport Wheelchair" at bounding box center [335, 218] width 145 height 12
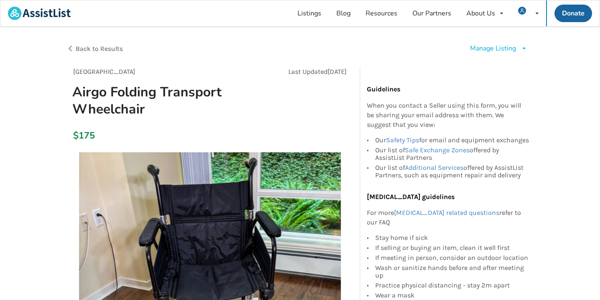
click at [511, 48] on div "Manage Listing" at bounding box center [493, 49] width 46 height 10
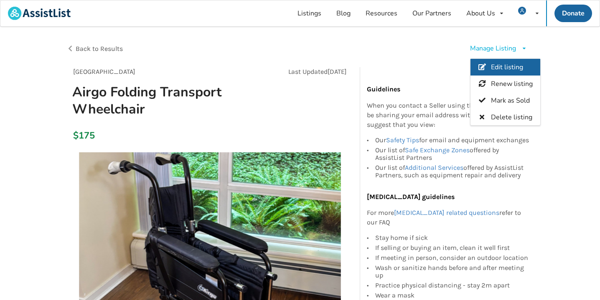
click at [509, 67] on span "Edit listing" at bounding box center [507, 67] width 32 height 9
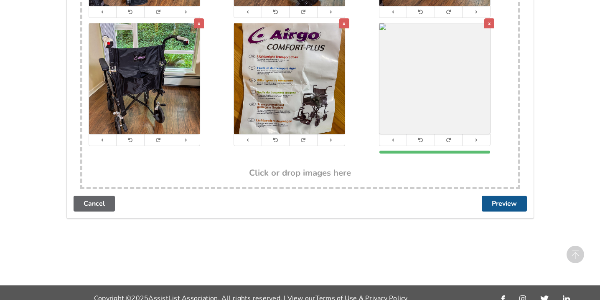
scroll to position [1700, 0]
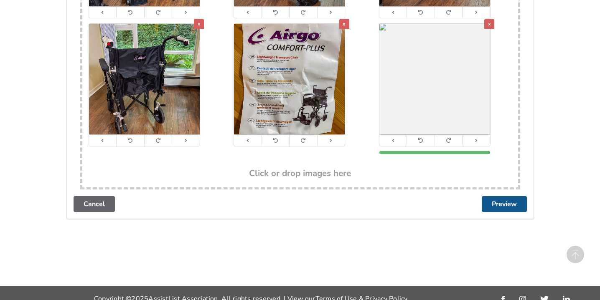
click at [507, 196] on button "Preview" at bounding box center [504, 204] width 45 height 16
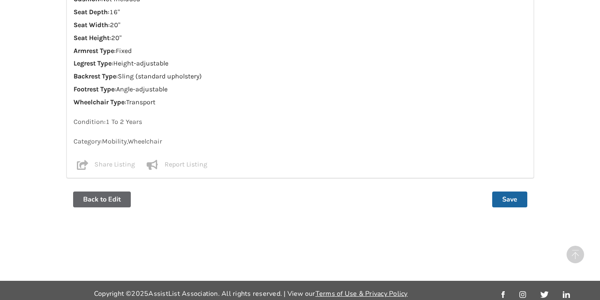
scroll to position [711, 0]
click at [507, 193] on button "Save" at bounding box center [509, 200] width 35 height 16
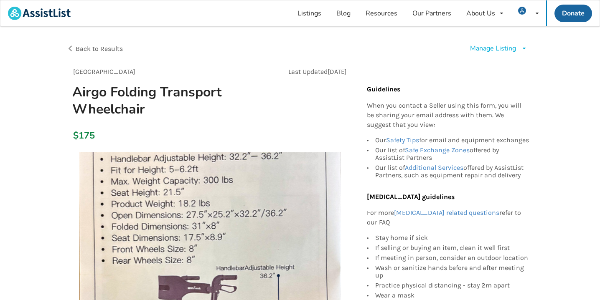
click at [95, 48] on span "Back to Results" at bounding box center [99, 49] width 47 height 8
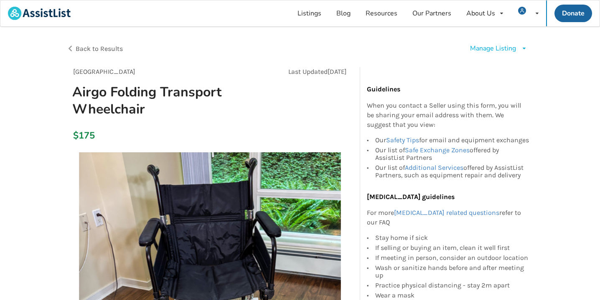
click at [86, 51] on span "Back to Results" at bounding box center [99, 49] width 47 height 8
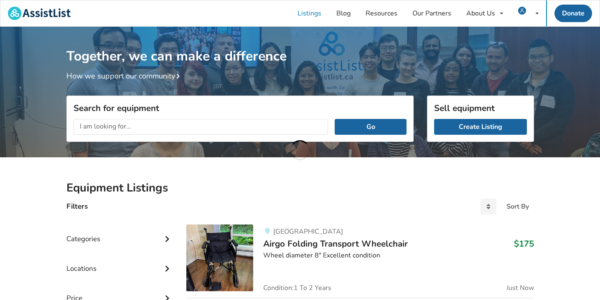
scroll to position [26, 0]
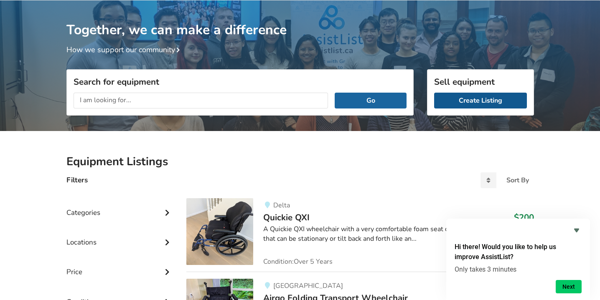
click at [471, 101] on link "Create Listing" at bounding box center [480, 101] width 93 height 16
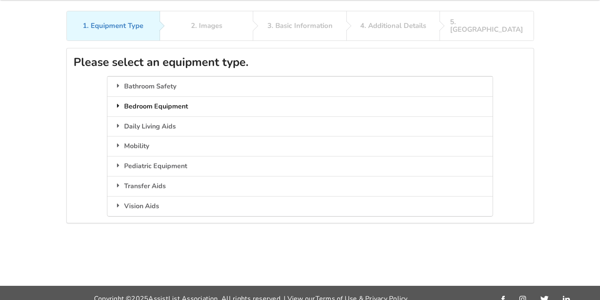
click at [120, 102] on icon at bounding box center [118, 105] width 8 height 7
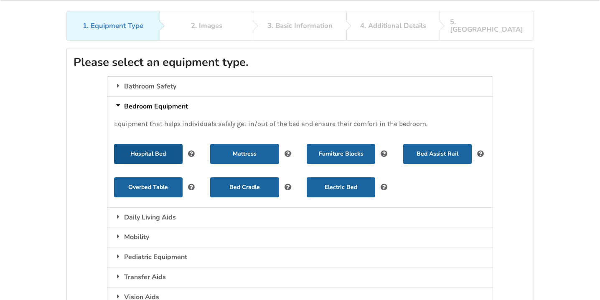
click at [144, 147] on button "Hospital Bed" at bounding box center [148, 154] width 69 height 20
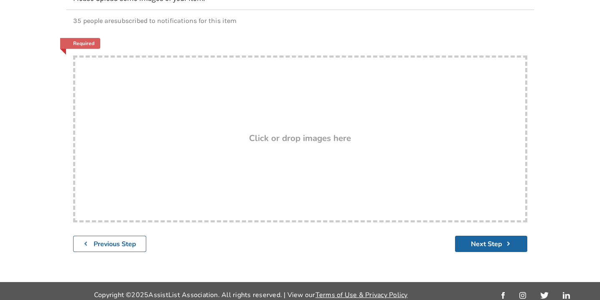
scroll to position [108, 0]
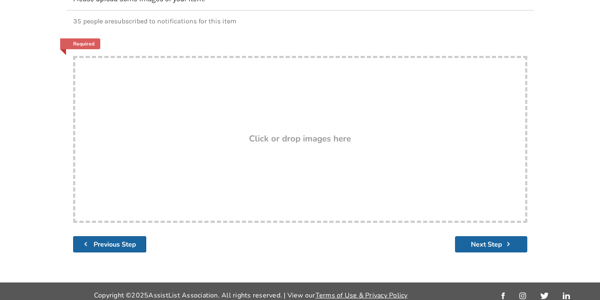
click at [114, 240] on b "Previous Step" at bounding box center [115, 244] width 43 height 9
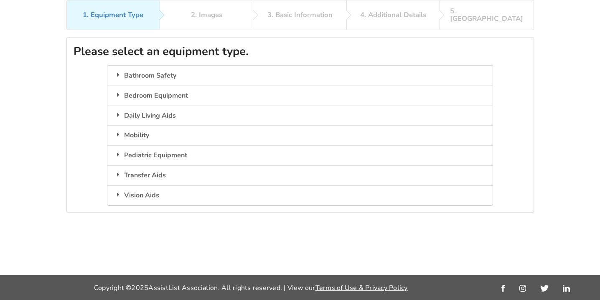
scroll to position [48, 0]
click at [118, 92] on icon at bounding box center [118, 95] width 8 height 7
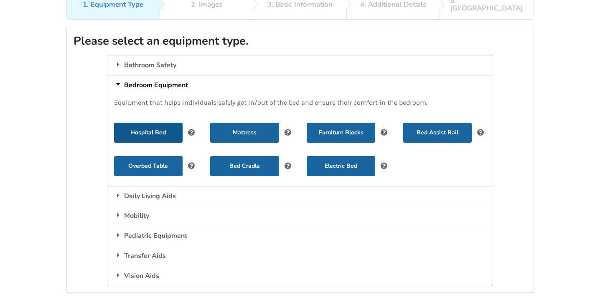
click at [177, 124] on button "Hospital Bed" at bounding box center [148, 133] width 69 height 20
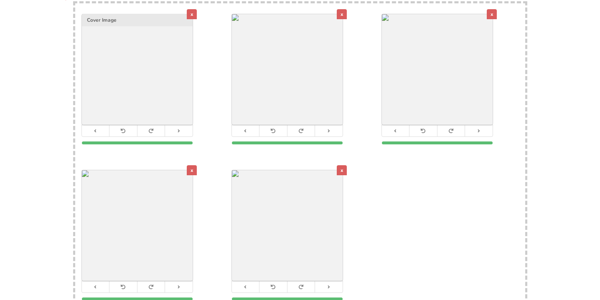
scroll to position [165, 0]
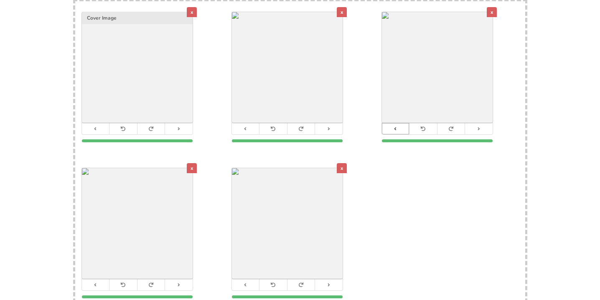
click at [397, 127] on icon at bounding box center [395, 129] width 5 height 5
click at [246, 127] on icon at bounding box center [245, 129] width 5 height 5
click at [97, 283] on icon at bounding box center [95, 285] width 5 height 5
click at [397, 127] on icon at bounding box center [395, 129] width 5 height 5
click at [246, 283] on icon at bounding box center [245, 285] width 5 height 5
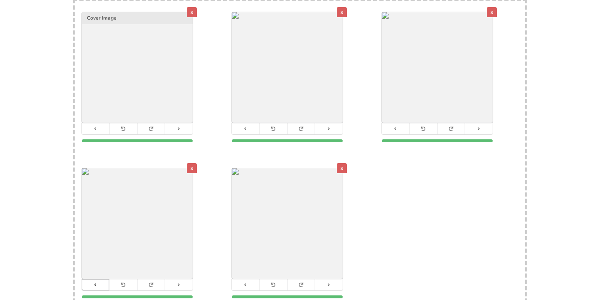
click at [94, 283] on icon at bounding box center [95, 285] width 5 height 5
click at [247, 280] on button at bounding box center [246, 285] width 28 height 11
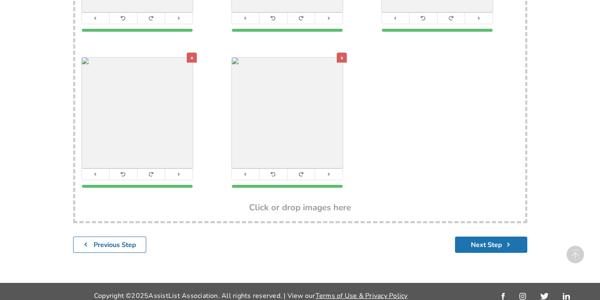
click at [498, 237] on button "Next Step" at bounding box center [491, 245] width 72 height 16
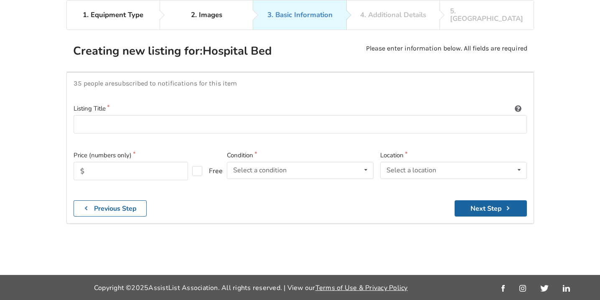
scroll to position [61, 0]
click at [223, 115] on input at bounding box center [300, 124] width 453 height 19
type input "Joerns Electric Hospital Bed and Mattress"
click at [157, 162] on input "text" at bounding box center [131, 171] width 114 height 18
type input "900"
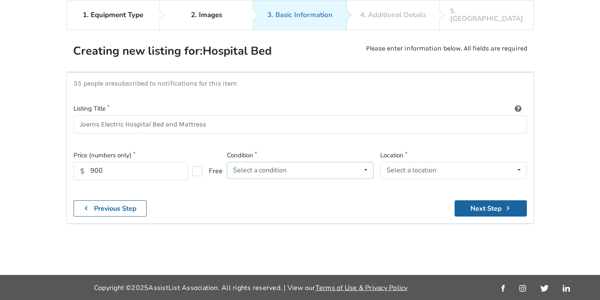
click at [366, 163] on icon at bounding box center [366, 170] width 12 height 15
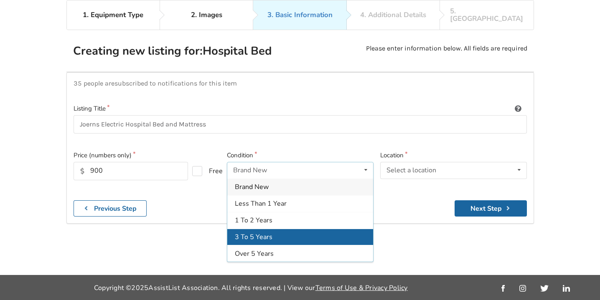
click at [299, 229] on div "3 To 5 Years" at bounding box center [300, 237] width 146 height 17
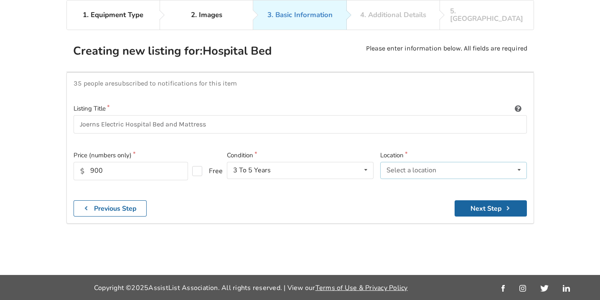
click at [518, 163] on icon at bounding box center [519, 170] width 12 height 15
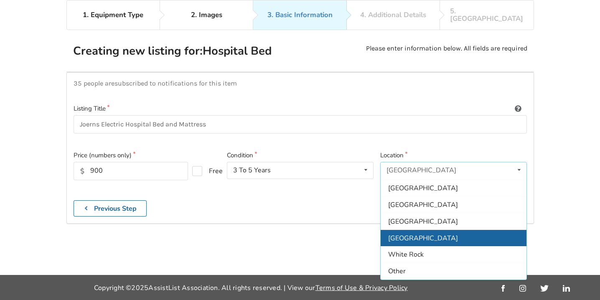
scroll to position [249, 0]
click at [429, 234] on span "[GEOGRAPHIC_DATA]" at bounding box center [423, 238] width 70 height 9
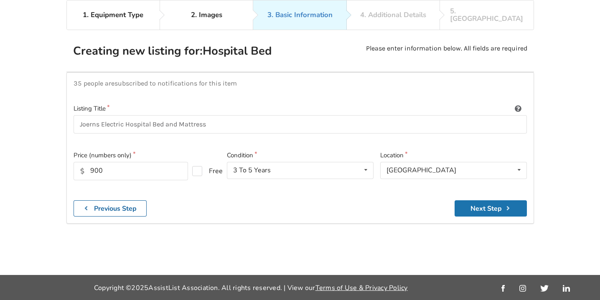
click at [500, 201] on button "Next Step" at bounding box center [491, 209] width 72 height 16
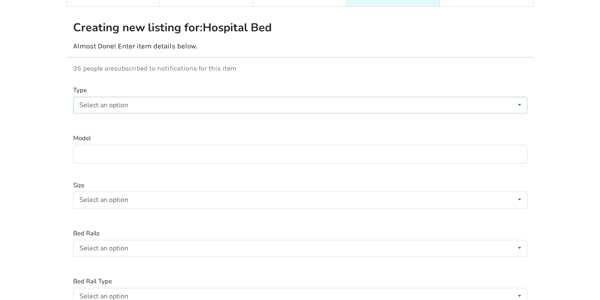
click at [520, 97] on icon at bounding box center [520, 104] width 12 height 15
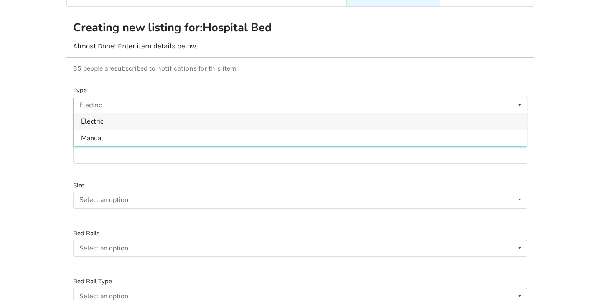
click at [507, 113] on div "Electric" at bounding box center [300, 121] width 453 height 17
click at [511, 146] on input at bounding box center [300, 154] width 454 height 19
type input "Joerns Care 100"
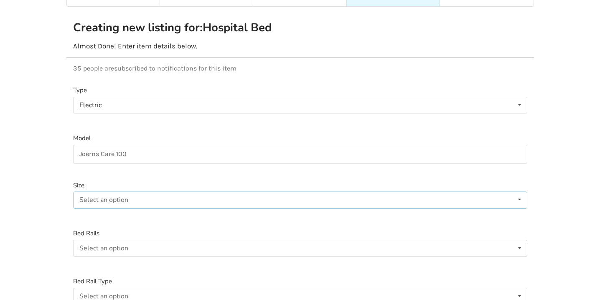
click at [520, 192] on icon at bounding box center [520, 199] width 12 height 15
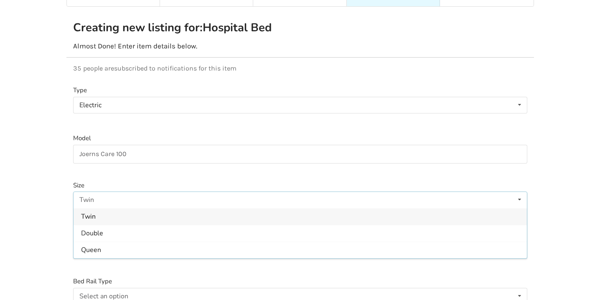
click at [495, 209] on div "Twin" at bounding box center [300, 217] width 453 height 17
click at [521, 241] on icon at bounding box center [520, 248] width 12 height 15
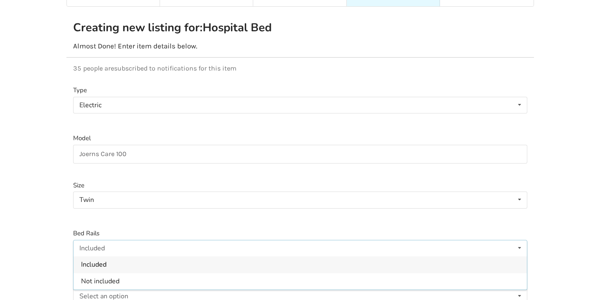
click at [476, 259] on div "Included" at bounding box center [300, 265] width 453 height 17
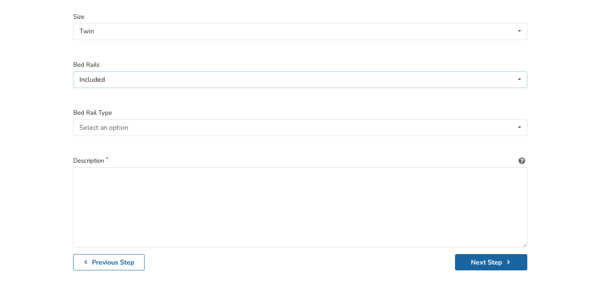
scroll to position [232, 0]
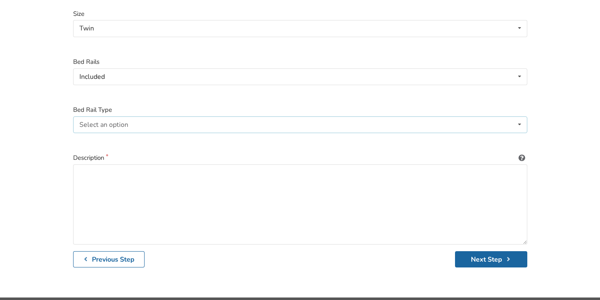
click at [521, 117] on icon at bounding box center [520, 124] width 12 height 15
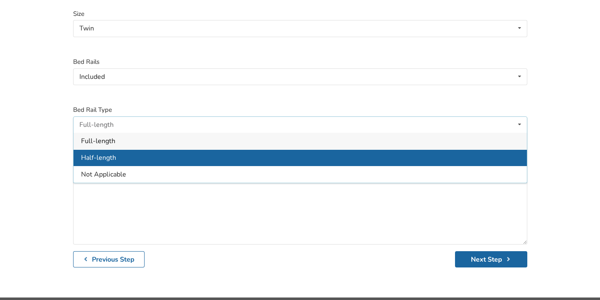
click at [489, 150] on div "Half-length" at bounding box center [300, 158] width 453 height 17
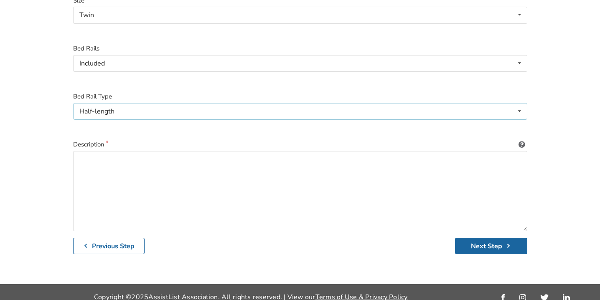
scroll to position [245, 0]
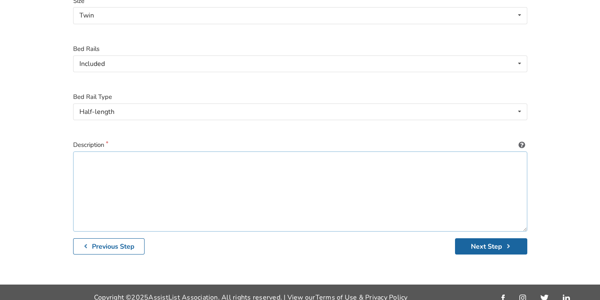
click at [267, 163] on textarea at bounding box center [300, 192] width 454 height 80
click at [84, 162] on textarea "Bed length 88"" at bounding box center [300, 192] width 454 height 80
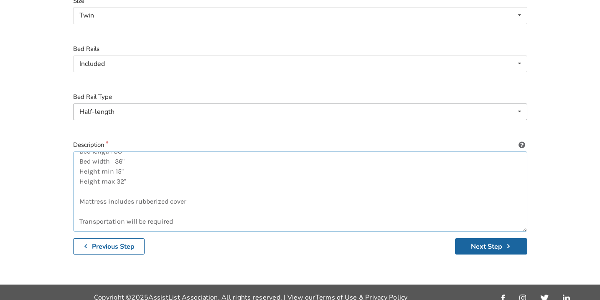
scroll to position [5, 0]
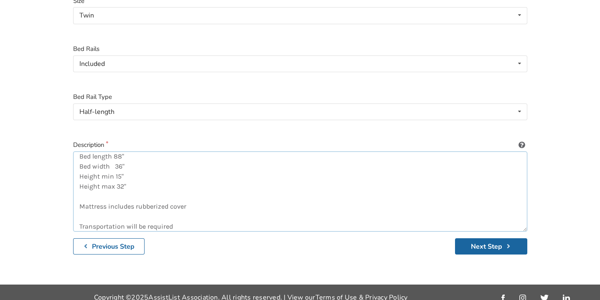
click at [79, 197] on textarea "Bed length 88" Bed width 36" Height min 15" Height max 32" Mattress includes ru…" at bounding box center [300, 192] width 454 height 80
type textarea "Bed length 88" Bed width 36" Height min 15" Height max 32" Mattress includes ru…"
click at [491, 239] on button "Next Step" at bounding box center [491, 247] width 72 height 16
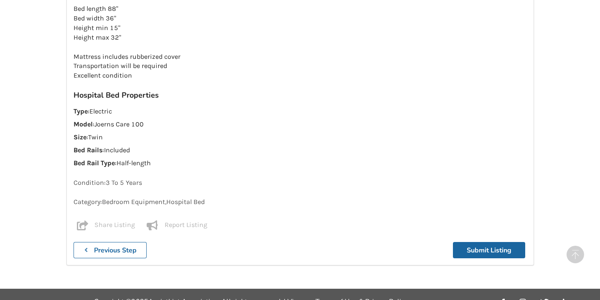
scroll to position [686, 0]
click at [486, 243] on button "Submit Listing" at bounding box center [489, 251] width 72 height 16
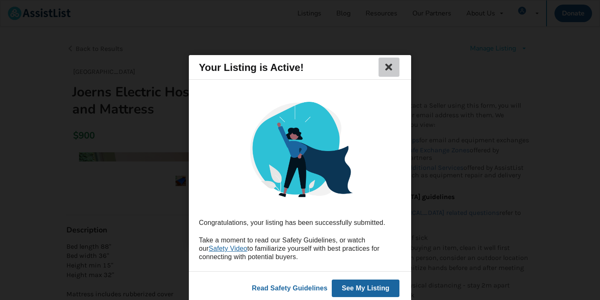
click at [390, 69] on icon at bounding box center [389, 67] width 12 height 10
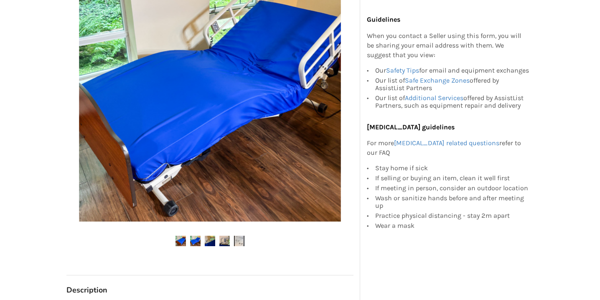
scroll to position [193, 0]
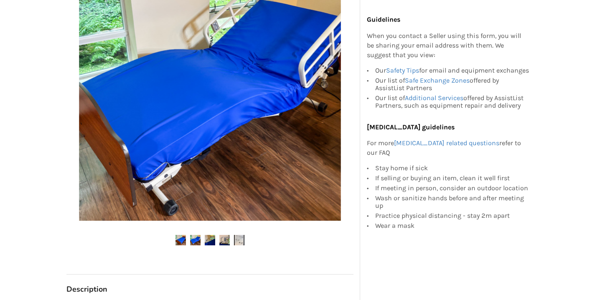
click at [181, 238] on img at bounding box center [180, 240] width 10 height 10
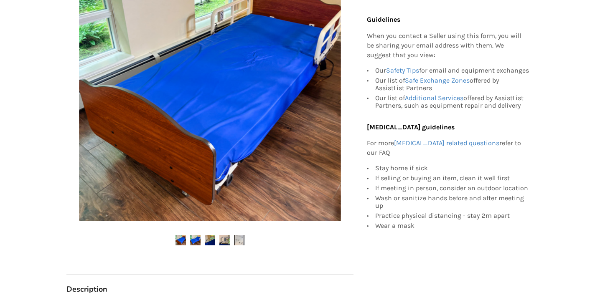
click at [192, 241] on img at bounding box center [195, 240] width 10 height 10
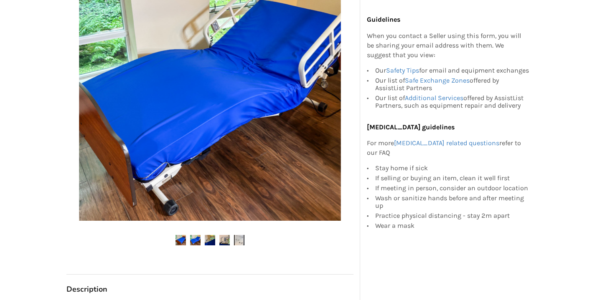
click at [212, 242] on img at bounding box center [210, 240] width 10 height 10
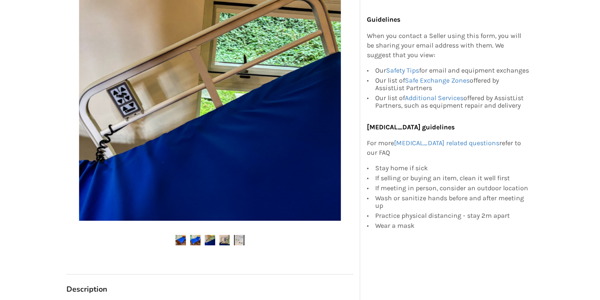
click at [225, 243] on img at bounding box center [224, 240] width 10 height 10
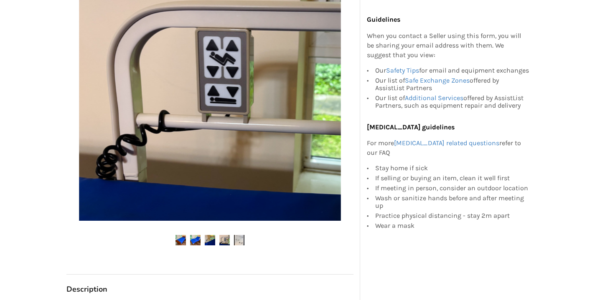
click at [241, 240] on img at bounding box center [239, 240] width 10 height 10
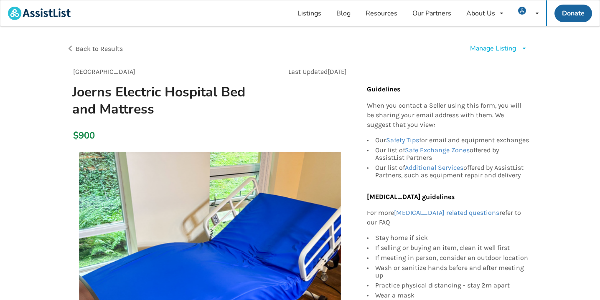
scroll to position [0, 0]
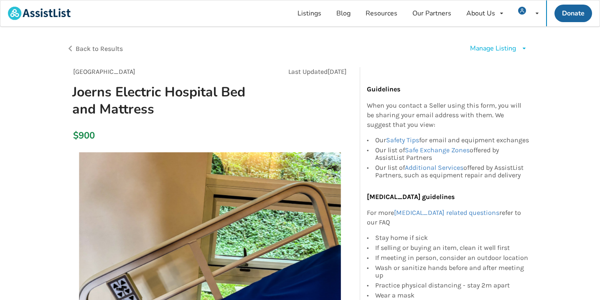
click at [105, 50] on span "Back to Results" at bounding box center [99, 49] width 47 height 8
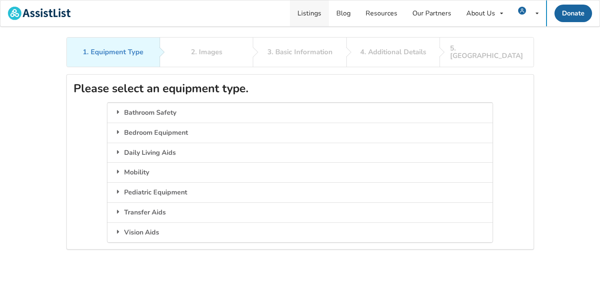
click at [316, 13] on link "Listings" at bounding box center [309, 13] width 39 height 26
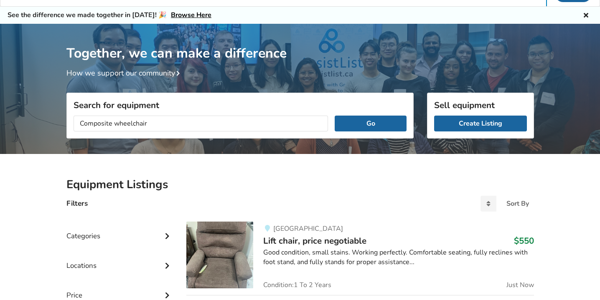
type input "Composite wheelchair"
click at [371, 123] on button "Go" at bounding box center [370, 124] width 71 height 16
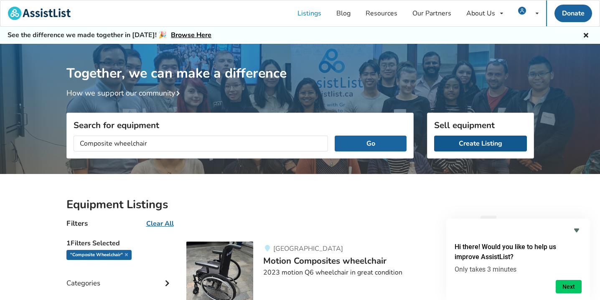
click at [473, 146] on link "Create Listing" at bounding box center [480, 144] width 93 height 16
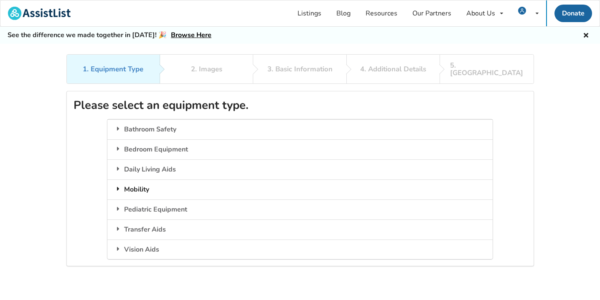
click at [119, 186] on icon at bounding box center [118, 189] width 8 height 7
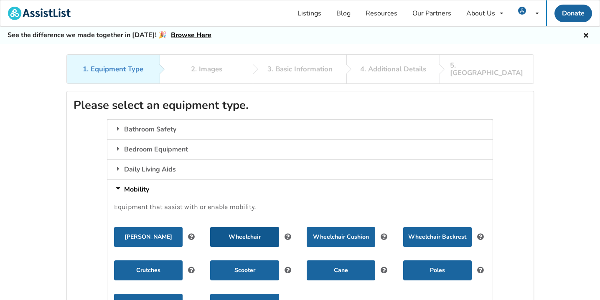
click at [242, 227] on button "Wheelchair" at bounding box center [244, 237] width 69 height 20
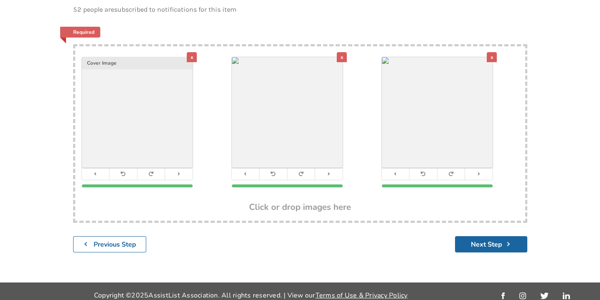
scroll to position [136, 0]
click at [493, 239] on button "Next Step" at bounding box center [491, 245] width 72 height 16
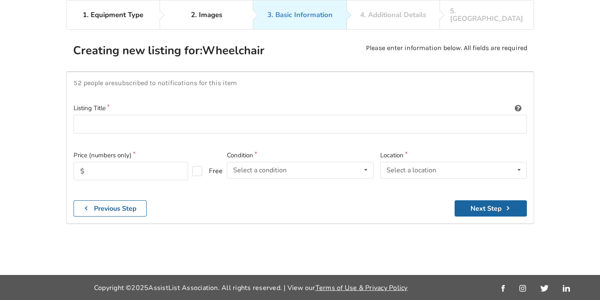
scroll to position [77, 0]
click at [288, 115] on input at bounding box center [300, 124] width 453 height 19
type input "Motion Composites Wheelchair"
click at [142, 162] on input "text" at bounding box center [131, 171] width 114 height 18
type input "500"
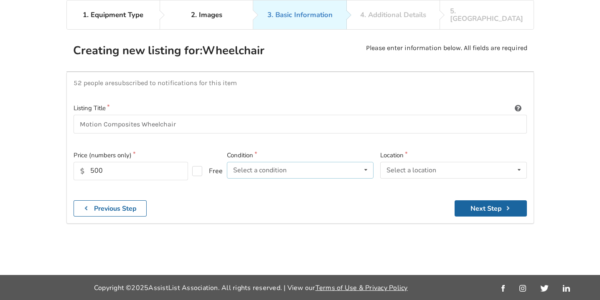
click at [367, 163] on icon at bounding box center [366, 170] width 12 height 15
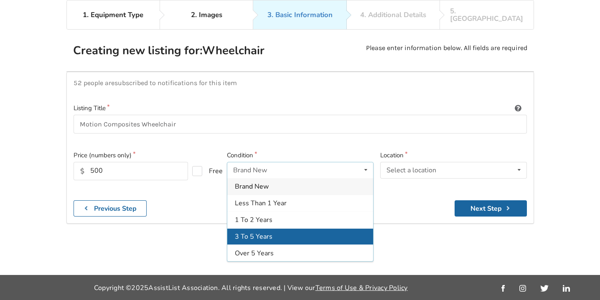
click at [297, 229] on div "3 To 5 Years" at bounding box center [300, 237] width 146 height 17
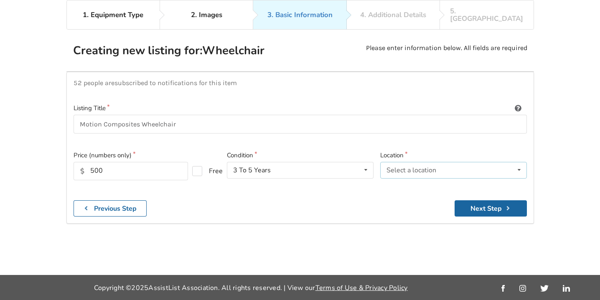
click at [519, 163] on icon at bounding box center [519, 170] width 12 height 15
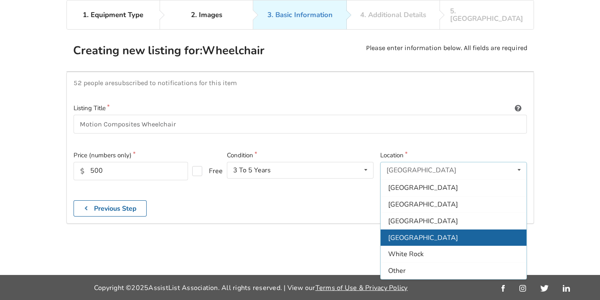
scroll to position [249, 0]
click at [434, 234] on span "[GEOGRAPHIC_DATA]" at bounding box center [423, 238] width 70 height 9
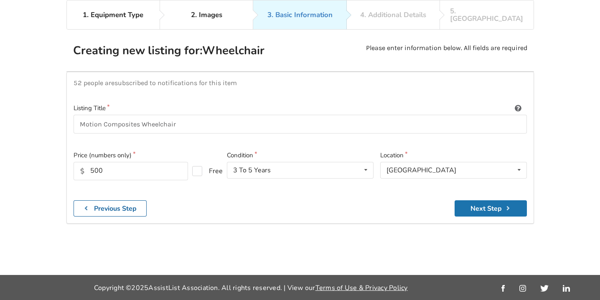
click at [495, 201] on button "Next Step" at bounding box center [491, 209] width 72 height 16
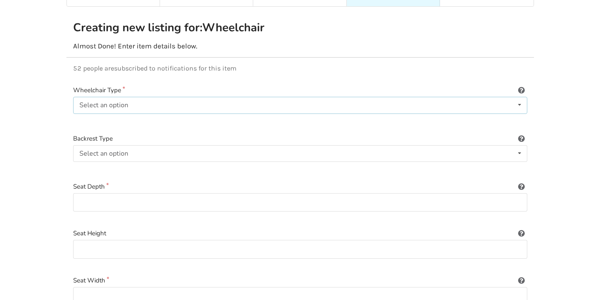
click at [522, 97] on icon at bounding box center [520, 104] width 12 height 15
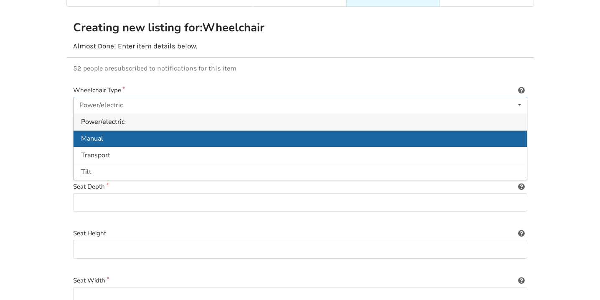
click at [490, 130] on div "Manual" at bounding box center [300, 138] width 453 height 17
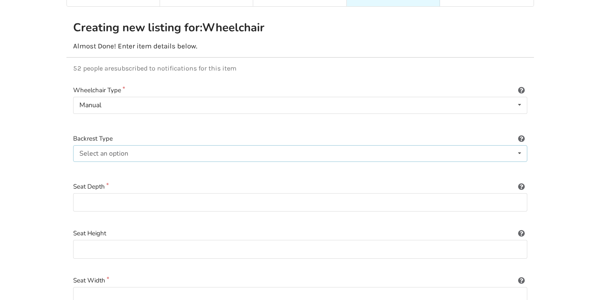
click at [519, 146] on icon at bounding box center [520, 153] width 12 height 15
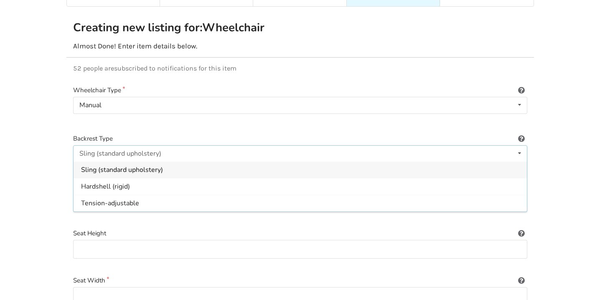
click at [372, 163] on div "Sling (standard upholstery)" at bounding box center [300, 170] width 453 height 17
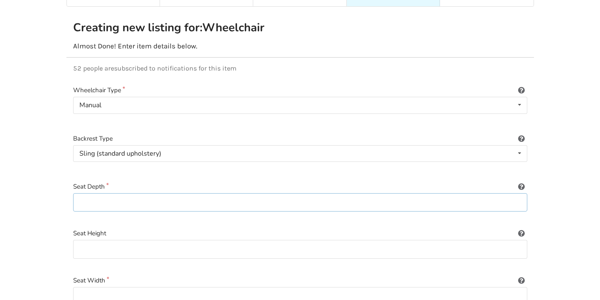
click at [516, 194] on input at bounding box center [300, 202] width 454 height 19
type input "17""
click at [404, 246] on input at bounding box center [300, 249] width 454 height 19
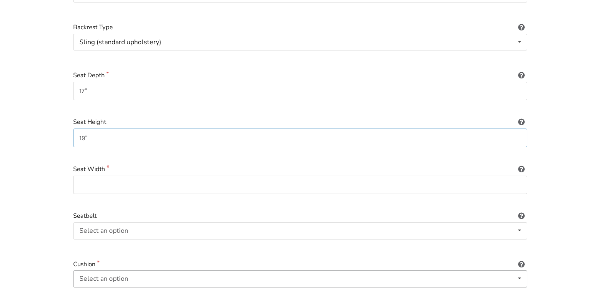
scroll to position [192, 0]
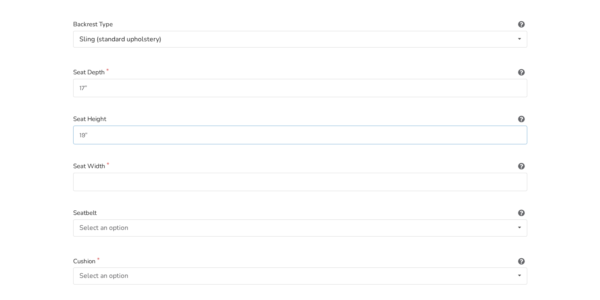
type input "19""
click at [322, 173] on input at bounding box center [300, 182] width 454 height 19
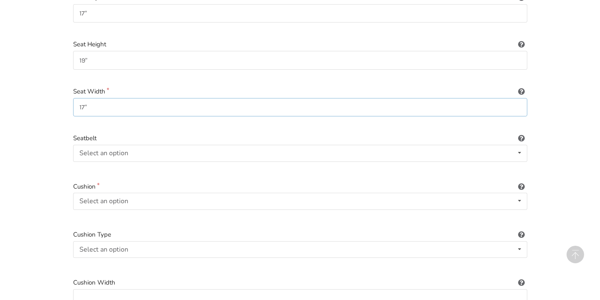
scroll to position [272, 0]
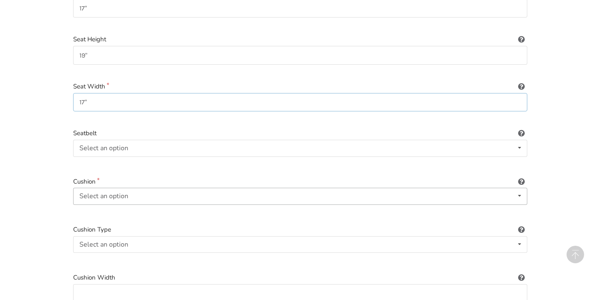
type input "17""
click at [521, 188] on icon at bounding box center [520, 195] width 12 height 15
click at [473, 207] on div "Included" at bounding box center [300, 213] width 453 height 17
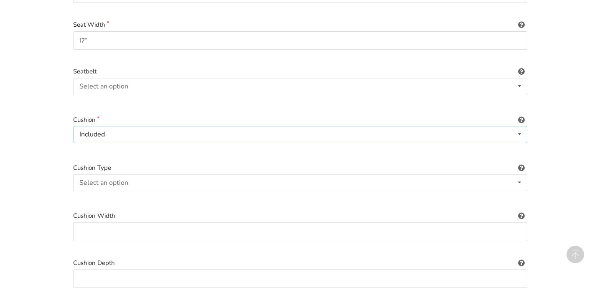
scroll to position [336, 0]
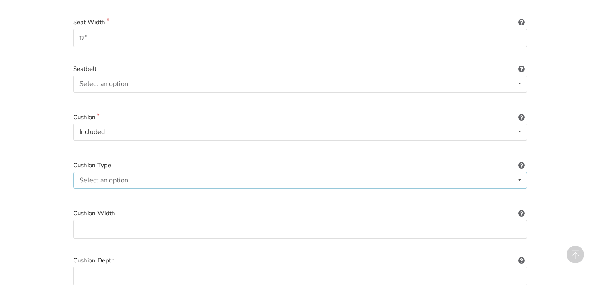
click at [519, 173] on icon at bounding box center [520, 180] width 12 height 15
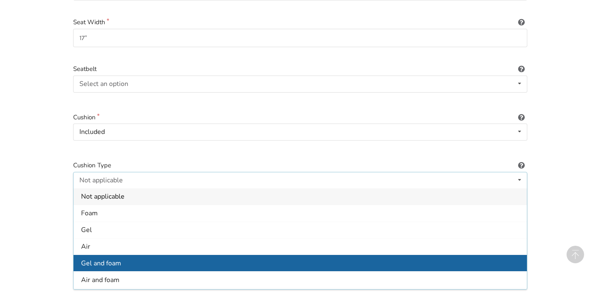
click at [435, 255] on div "Gel and foam" at bounding box center [300, 263] width 453 height 17
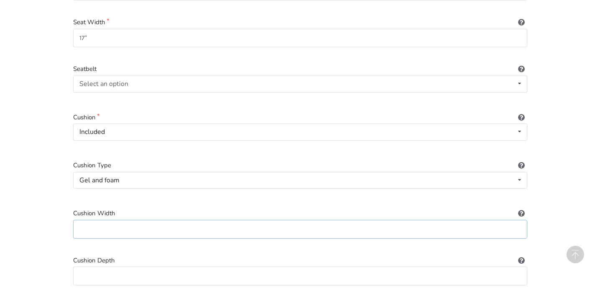
click at [522, 220] on input at bounding box center [300, 229] width 454 height 19
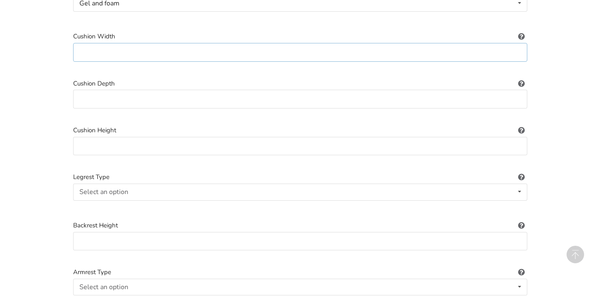
scroll to position [516, 0]
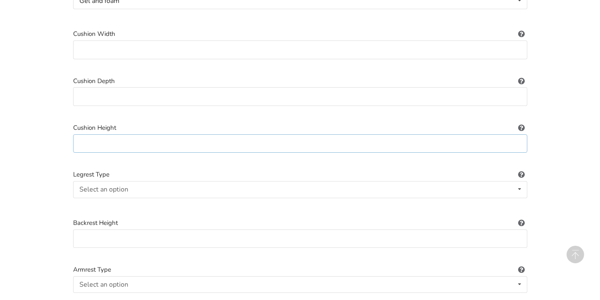
click at [385, 136] on input at bounding box center [300, 144] width 454 height 19
type input "3""
click at [521, 182] on icon at bounding box center [520, 189] width 12 height 15
click at [471, 198] on div "Standard" at bounding box center [300, 206] width 453 height 17
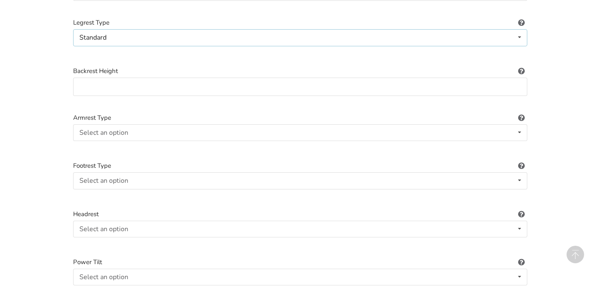
scroll to position [669, 0]
click at [519, 171] on icon at bounding box center [520, 178] width 12 height 15
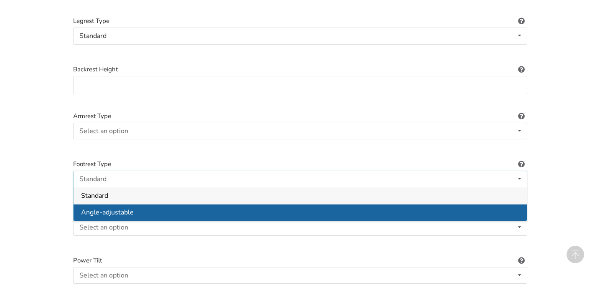
click at [457, 204] on div "Angle-adjustable" at bounding box center [300, 212] width 453 height 17
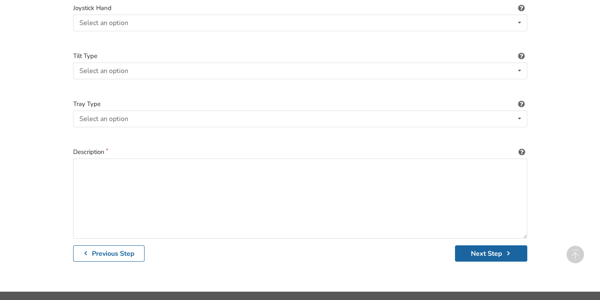
scroll to position [1211, 0]
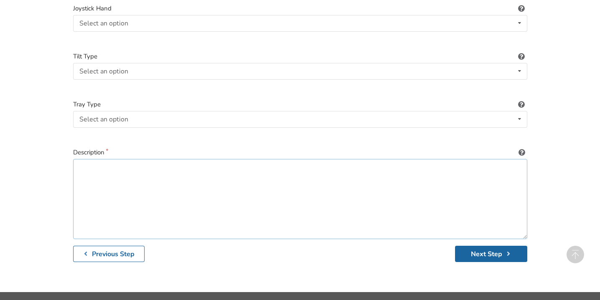
click at [245, 159] on textarea at bounding box center [300, 199] width 454 height 80
type textarea "Wheels 24" diameter Standard handle breaks"
click at [487, 246] on button "Next Step" at bounding box center [491, 254] width 72 height 16
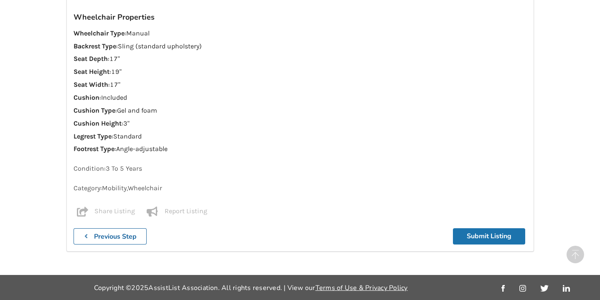
scroll to position [621, 0]
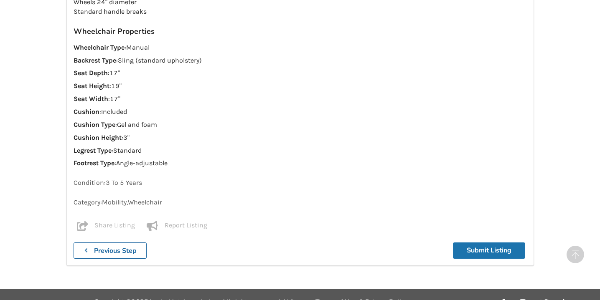
click at [485, 243] on button "Submit Listing" at bounding box center [489, 251] width 72 height 16
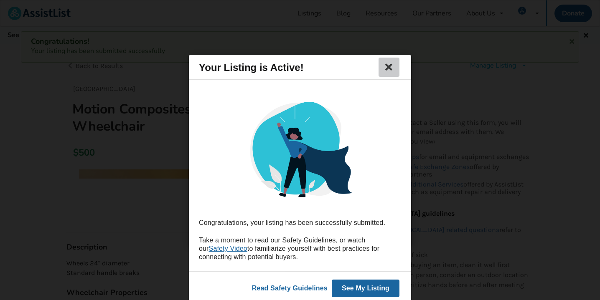
click at [386, 66] on icon at bounding box center [389, 67] width 12 height 10
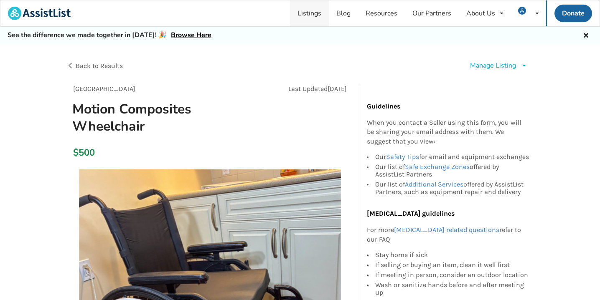
click at [314, 15] on link "Listings" at bounding box center [309, 13] width 39 height 26
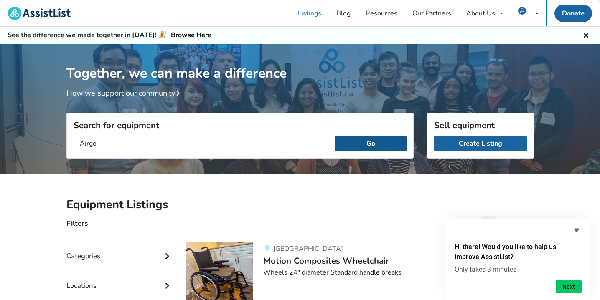
type input "Airgo"
click at [371, 140] on button "Go" at bounding box center [370, 144] width 71 height 16
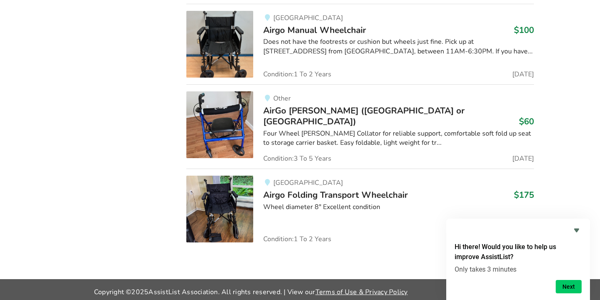
scroll to position [553, 0]
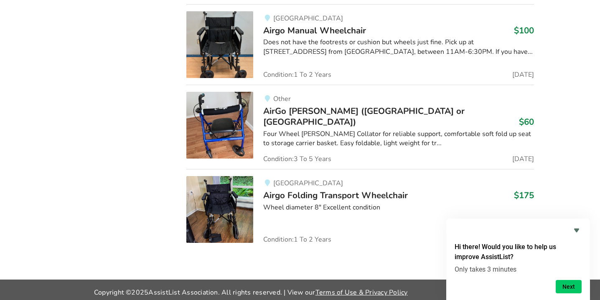
click at [344, 190] on span "Airgo Folding Transport Wheelchair" at bounding box center [335, 196] width 145 height 12
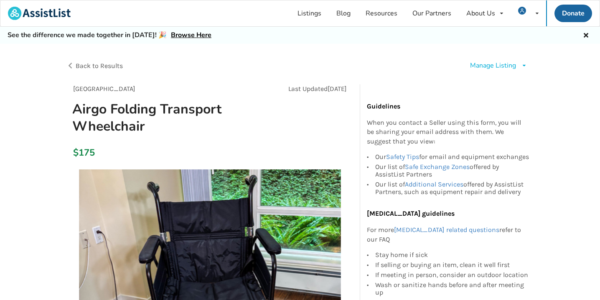
click at [493, 64] on div "Manage Listing" at bounding box center [493, 66] width 46 height 10
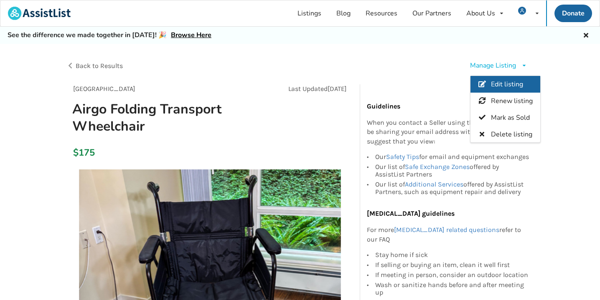
click at [502, 83] on span "Edit listing" at bounding box center [507, 84] width 32 height 9
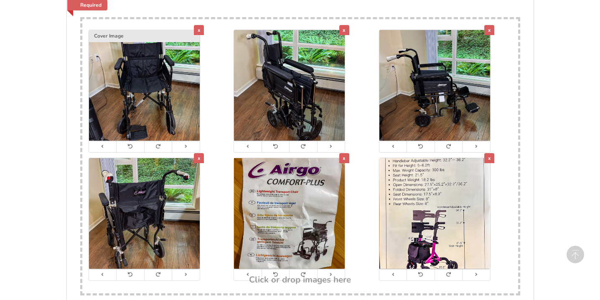
scroll to position [1606, 0]
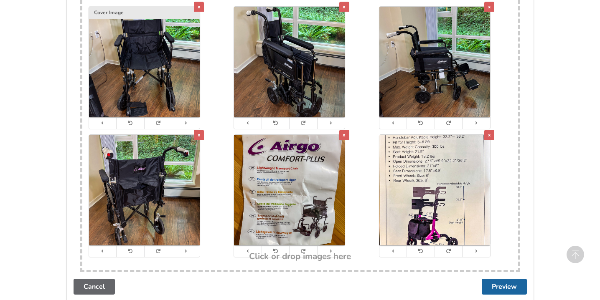
click at [489, 130] on div "x" at bounding box center [489, 135] width 10 height 10
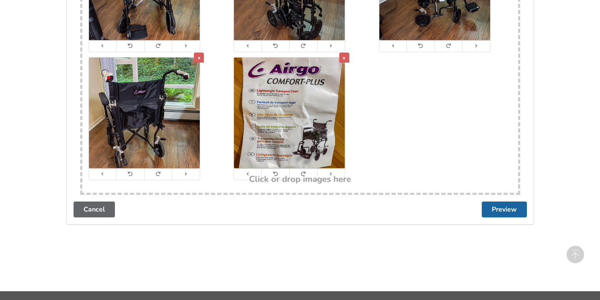
scroll to position [1684, 0]
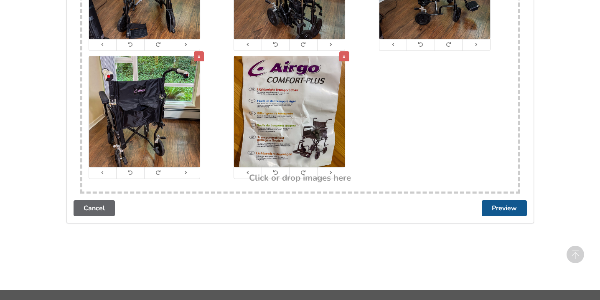
click at [505, 201] on button "Preview" at bounding box center [504, 209] width 45 height 16
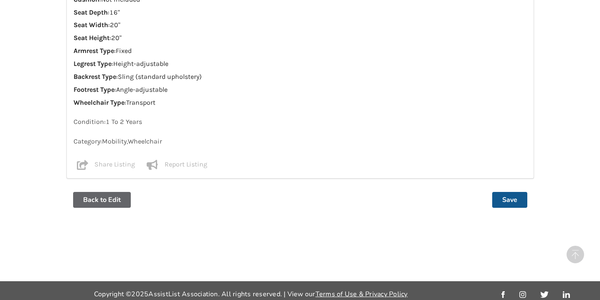
scroll to position [727, 0]
click at [511, 193] on button "Save" at bounding box center [509, 201] width 35 height 16
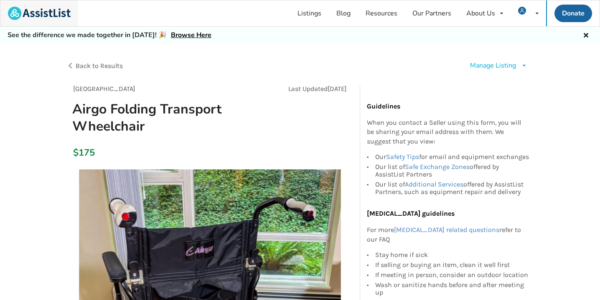
click at [70, 11] on img at bounding box center [39, 13] width 63 height 13
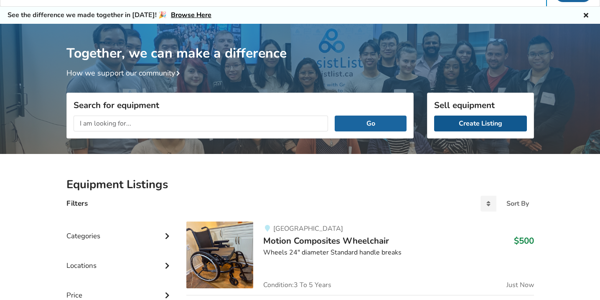
click at [483, 124] on link "Create Listing" at bounding box center [480, 124] width 93 height 16
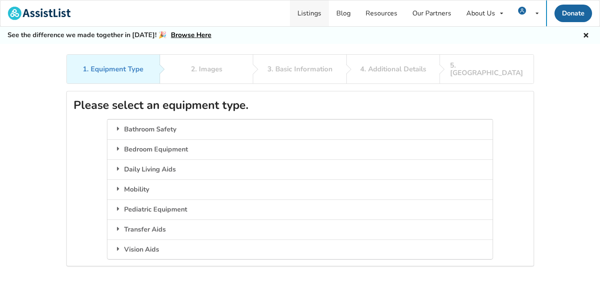
click at [309, 11] on link "Listings" at bounding box center [309, 13] width 39 height 26
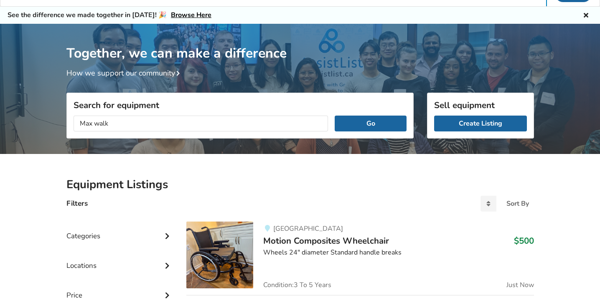
click at [371, 123] on button "Go" at bounding box center [370, 124] width 71 height 16
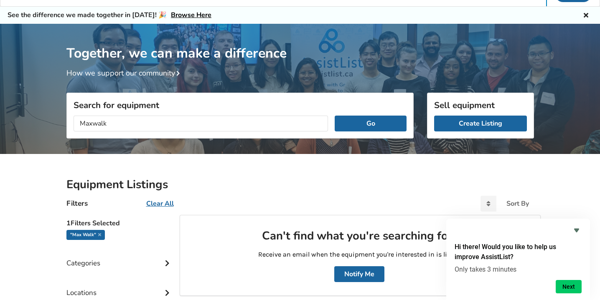
click at [371, 123] on button "Go" at bounding box center [370, 124] width 71 height 16
click at [109, 122] on input "Maxwalk" at bounding box center [201, 124] width 255 height 16
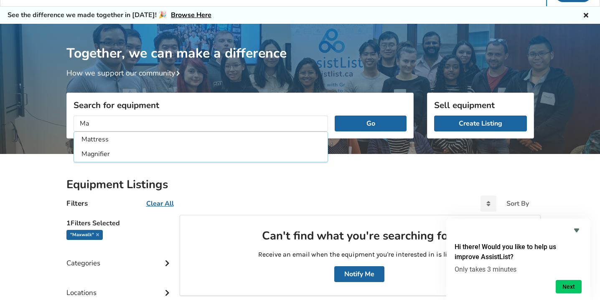
type input "M"
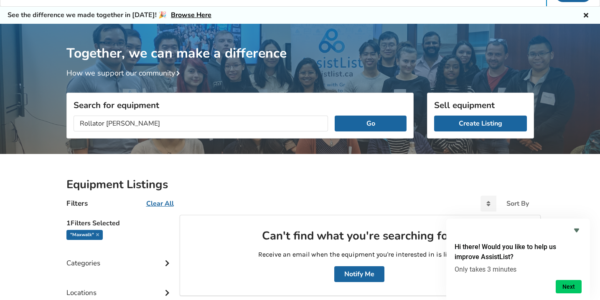
type input "Rollator [PERSON_NAME]"
click at [371, 123] on button "Go" at bounding box center [370, 124] width 71 height 16
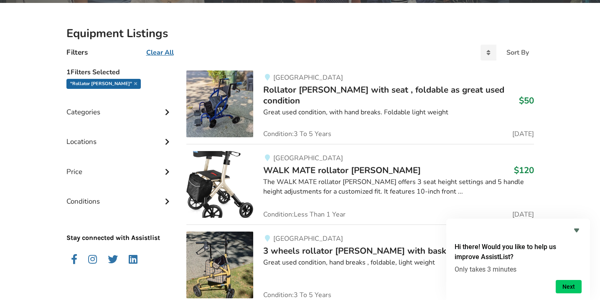
scroll to position [170, 0]
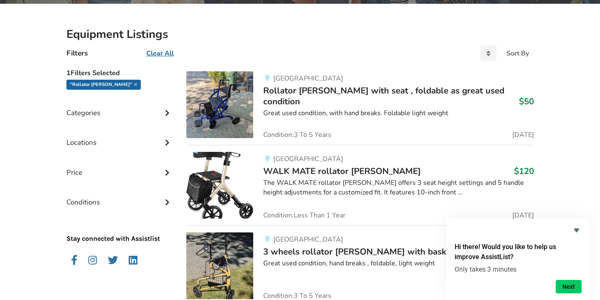
click at [363, 91] on span "Rollator [PERSON_NAME] with seat , foldable as great used condition" at bounding box center [383, 96] width 241 height 23
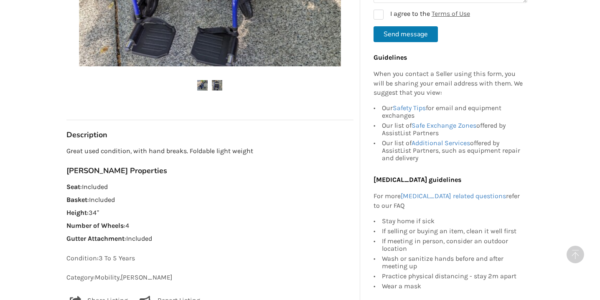
scroll to position [385, 0]
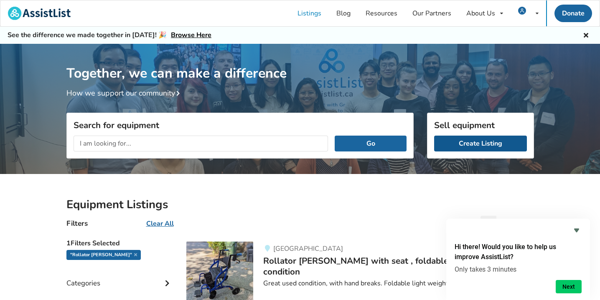
click at [476, 144] on link "Create Listing" at bounding box center [480, 144] width 93 height 16
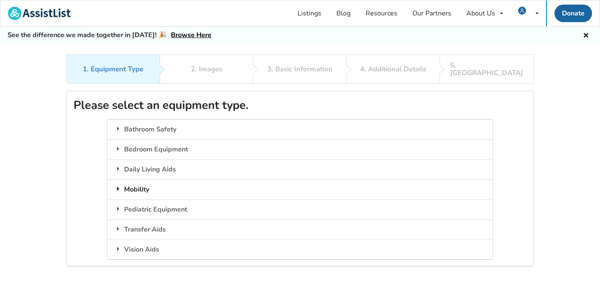
click at [117, 186] on icon at bounding box center [118, 189] width 8 height 7
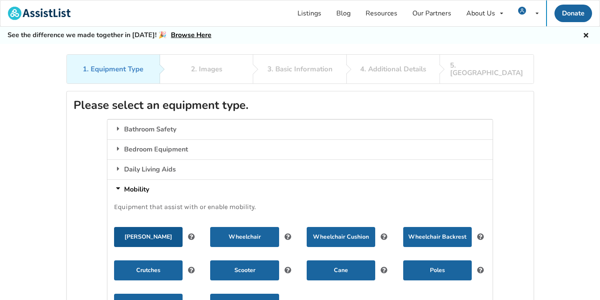
click at [150, 228] on button "[PERSON_NAME]" at bounding box center [148, 237] width 69 height 20
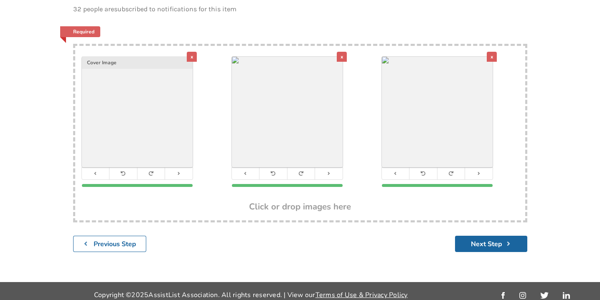
scroll to position [136, 0]
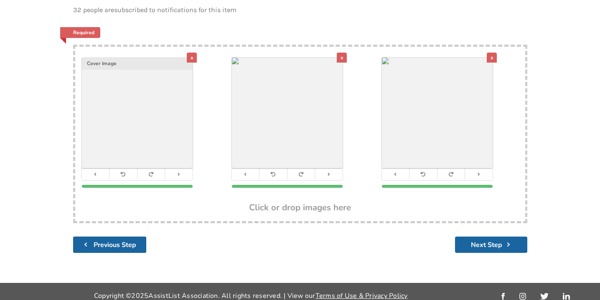
click at [120, 241] on b "Previous Step" at bounding box center [115, 245] width 43 height 9
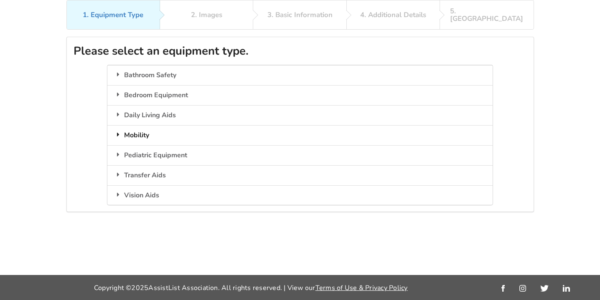
click at [119, 131] on icon at bounding box center [118, 134] width 8 height 7
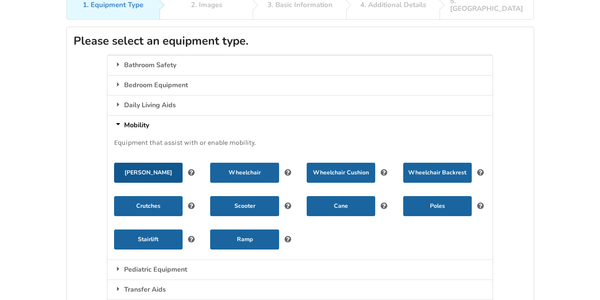
click at [147, 165] on button "[PERSON_NAME]" at bounding box center [148, 173] width 69 height 20
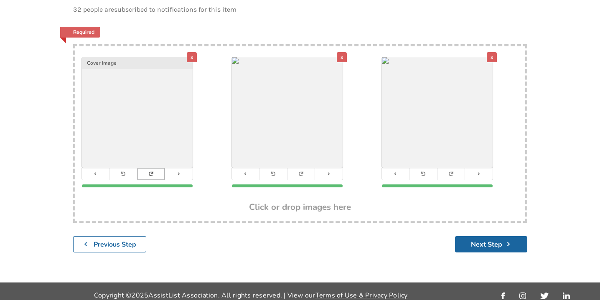
scroll to position [136, 0]
click at [192, 53] on div "x" at bounding box center [192, 58] width 10 height 10
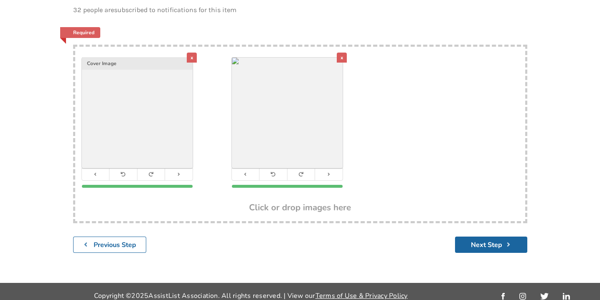
click at [191, 53] on div "x" at bounding box center [192, 58] width 10 height 10
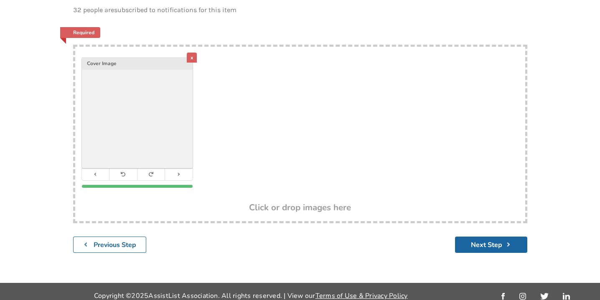
click at [191, 53] on div "x" at bounding box center [192, 58] width 10 height 10
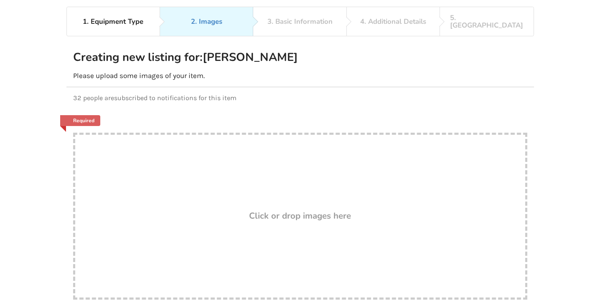
scroll to position [77, 0]
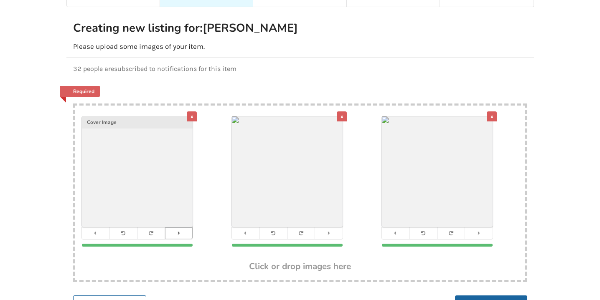
click at [179, 231] on icon at bounding box center [178, 233] width 5 height 5
click at [328, 231] on icon at bounding box center [328, 233] width 5 height 5
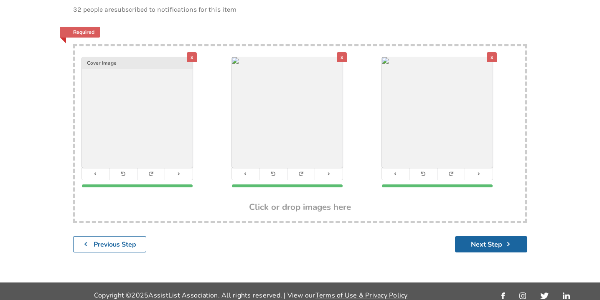
scroll to position [136, 0]
click at [477, 238] on button "Next Step" at bounding box center [491, 245] width 72 height 16
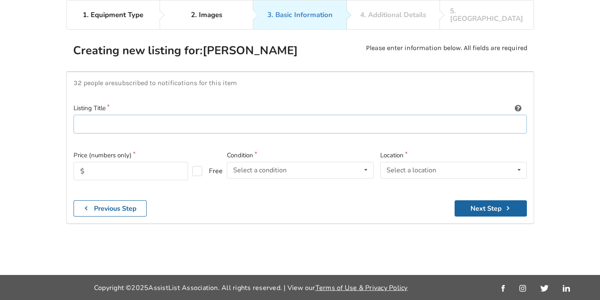
click at [355, 115] on input at bounding box center [300, 124] width 453 height 19
type input "[PERSON_NAME] Rollator [PERSON_NAME]"
click at [163, 162] on input "text" at bounding box center [131, 171] width 114 height 18
type input "80"
click at [369, 163] on icon at bounding box center [366, 170] width 12 height 15
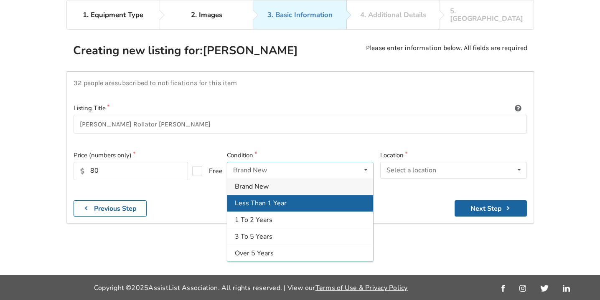
click at [312, 195] on div "Less Than 1 Year" at bounding box center [300, 203] width 146 height 17
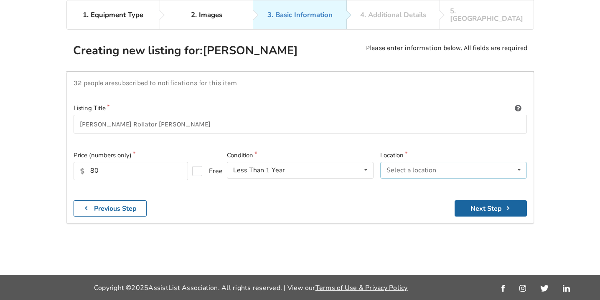
click at [519, 163] on icon at bounding box center [519, 170] width 12 height 15
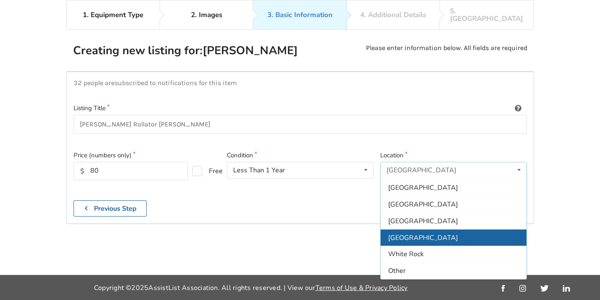
scroll to position [249, 0]
click at [441, 229] on div "[GEOGRAPHIC_DATA]" at bounding box center [454, 237] width 146 height 17
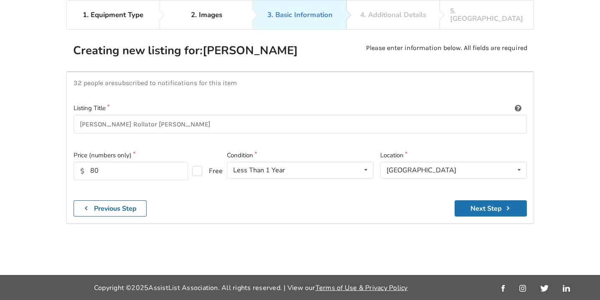
click at [487, 201] on button "Next Step" at bounding box center [491, 209] width 72 height 16
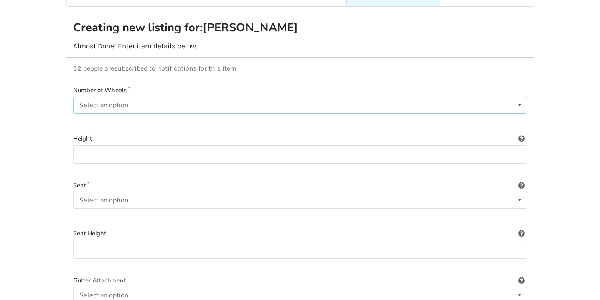
click at [519, 97] on icon at bounding box center [520, 104] width 12 height 15
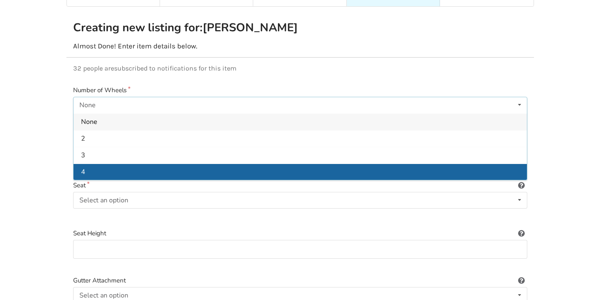
click at [473, 167] on div "4" at bounding box center [300, 171] width 453 height 17
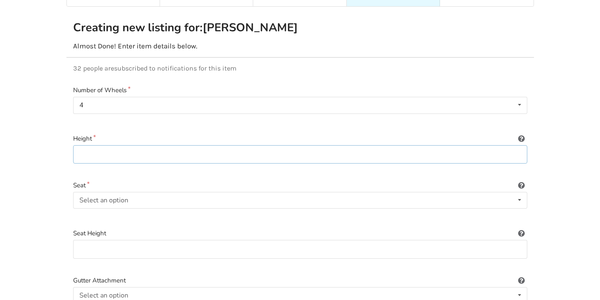
click at [364, 147] on input at bounding box center [300, 154] width 454 height 19
type input "32" to 36""
click at [519, 193] on icon at bounding box center [520, 200] width 12 height 15
click at [488, 209] on div "Included" at bounding box center [300, 217] width 453 height 17
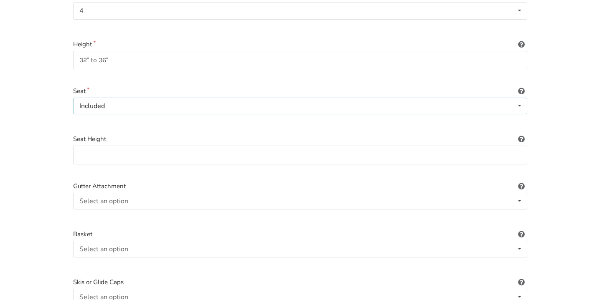
scroll to position [175, 0]
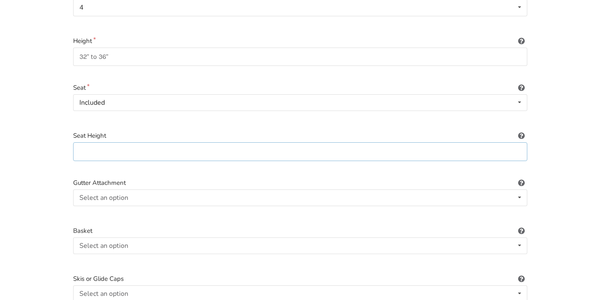
click at [198, 144] on input at bounding box center [300, 151] width 454 height 19
type input "21.5""
click at [520, 190] on icon at bounding box center [520, 197] width 12 height 15
click at [481, 206] on div "Included" at bounding box center [300, 214] width 453 height 17
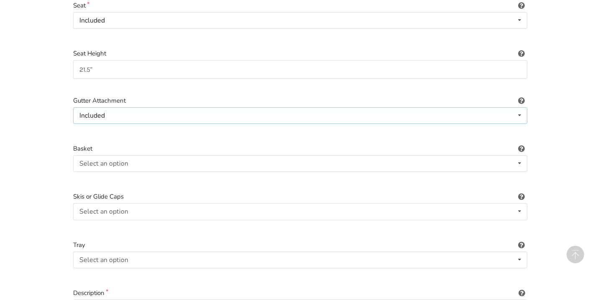
scroll to position [258, 0]
click at [521, 107] on icon at bounding box center [520, 114] width 12 height 15
click at [303, 107] on div "Included Included Not included" at bounding box center [300, 115] width 454 height 17
click at [123, 107] on div "Included Included Not included" at bounding box center [300, 115] width 454 height 17
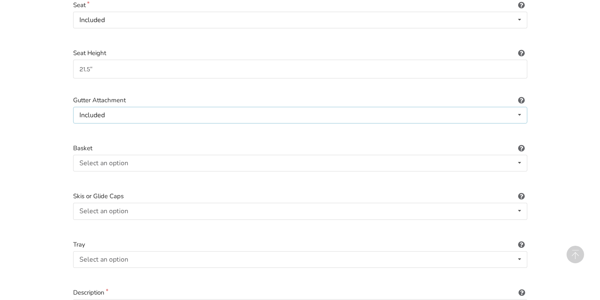
click at [520, 107] on icon at bounding box center [520, 114] width 12 height 15
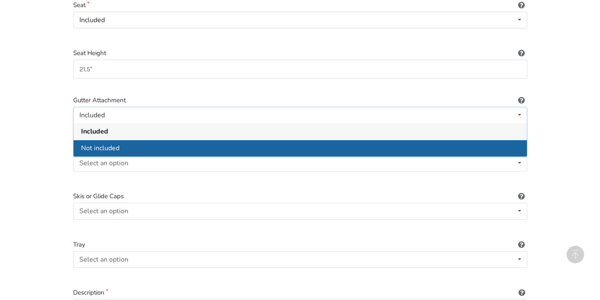
click at [502, 143] on div "Not included" at bounding box center [300, 148] width 453 height 17
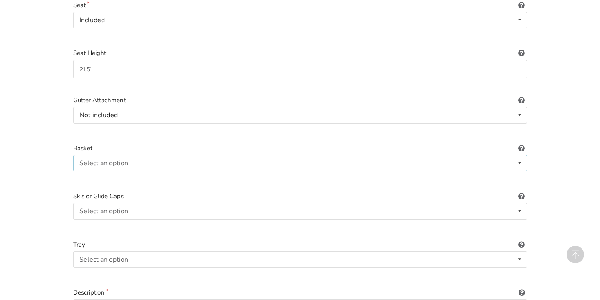
click at [521, 155] on icon at bounding box center [520, 162] width 12 height 15
click at [498, 172] on div "Included" at bounding box center [300, 179] width 453 height 17
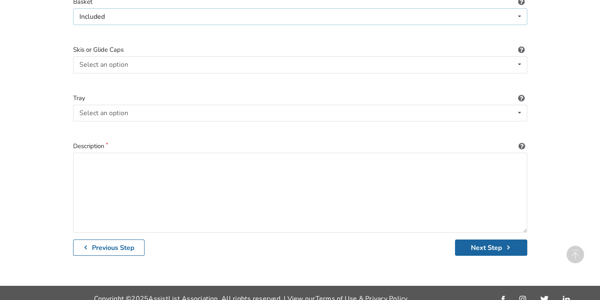
scroll to position [404, 0]
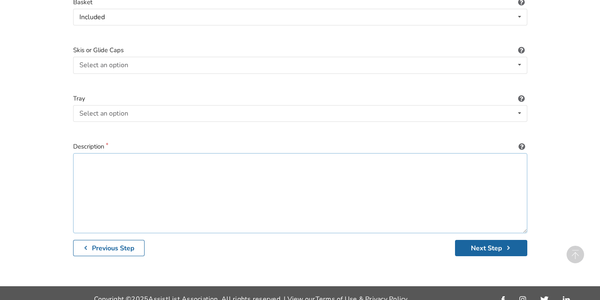
click at [395, 161] on textarea at bounding box center [300, 193] width 454 height 80
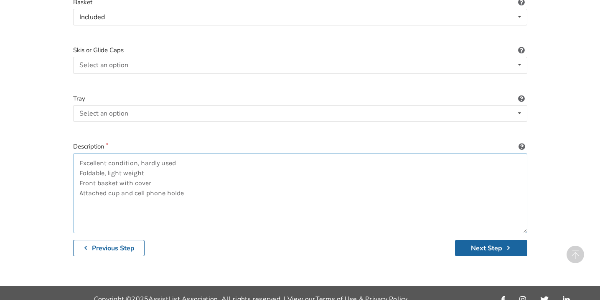
type textarea "Excellent condition, hardly used Foldable, light weight Front basket with cover…"
click at [500, 241] on button "Next Step" at bounding box center [491, 248] width 72 height 16
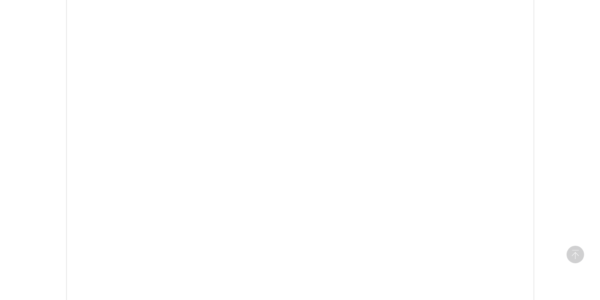
scroll to position [312, 0]
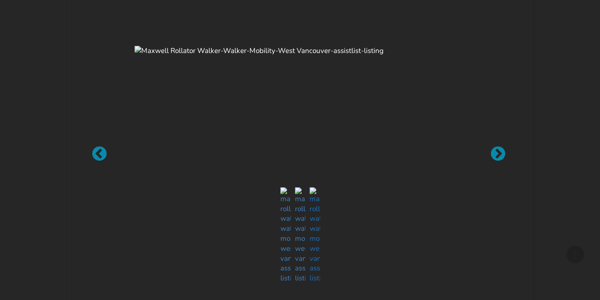
click at [316, 279] on img at bounding box center [315, 236] width 10 height 96
click at [308, 284] on div at bounding box center [300, 150] width 600 height 300
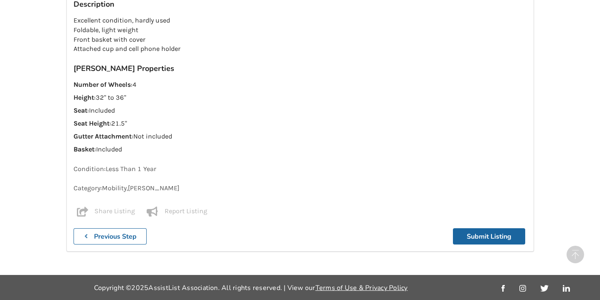
scroll to position [760, 0]
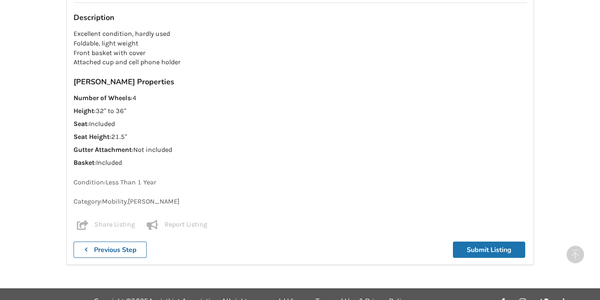
click at [480, 242] on button "Submit Listing" at bounding box center [489, 250] width 72 height 16
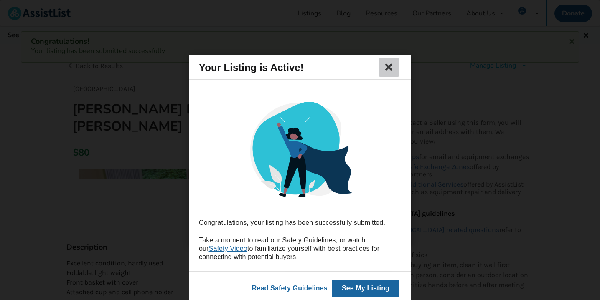
click at [389, 67] on icon at bounding box center [389, 67] width 12 height 10
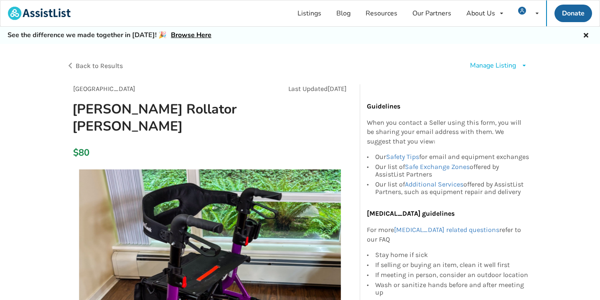
click at [489, 64] on div "Manage Listing" at bounding box center [493, 66] width 46 height 10
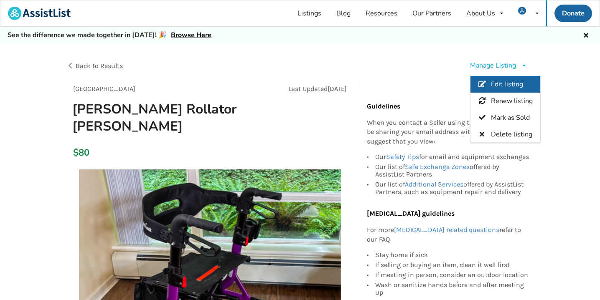
click at [495, 82] on span "Edit listing" at bounding box center [507, 84] width 32 height 9
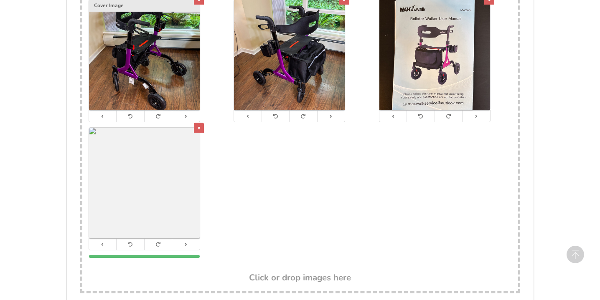
scroll to position [859, 0]
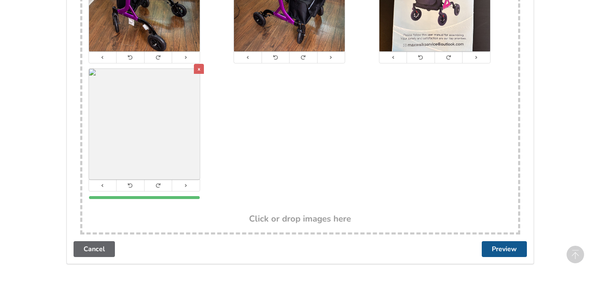
click at [505, 247] on button "Preview" at bounding box center [504, 250] width 45 height 16
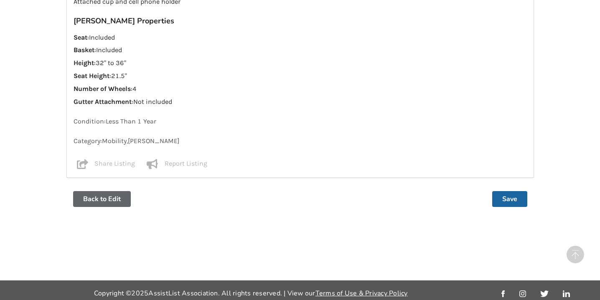
scroll to position [699, 0]
click at [508, 195] on button "Save" at bounding box center [509, 200] width 35 height 16
